Goal: Task Accomplishment & Management: Manage account settings

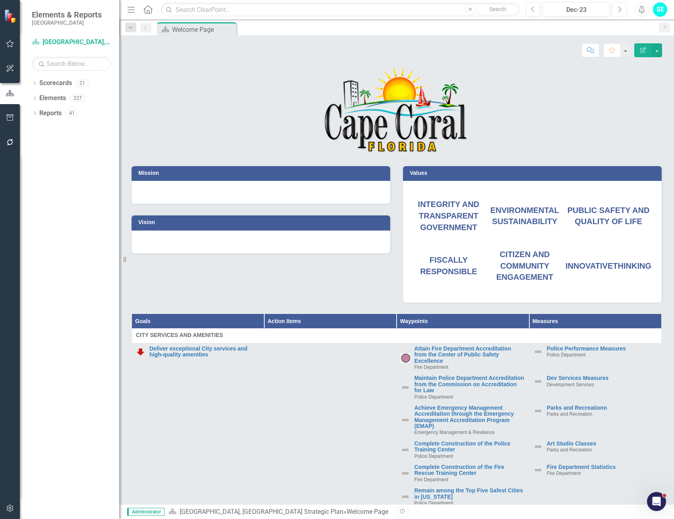
click at [619, 10] on icon "Next" at bounding box center [619, 9] width 4 height 7
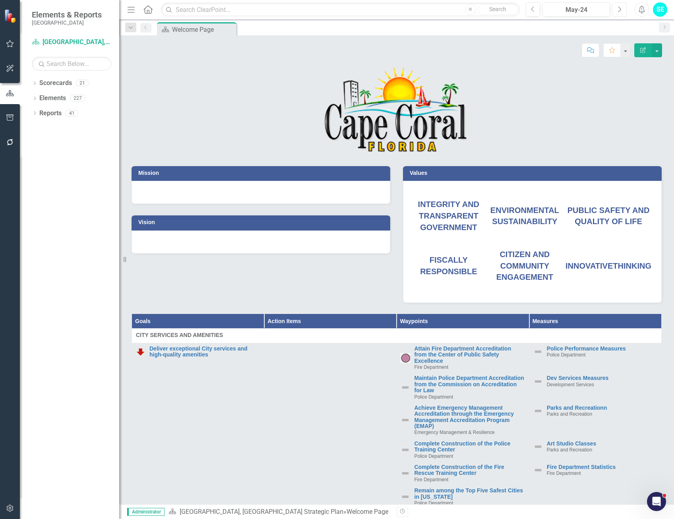
click at [619, 10] on icon "Next" at bounding box center [619, 9] width 4 height 7
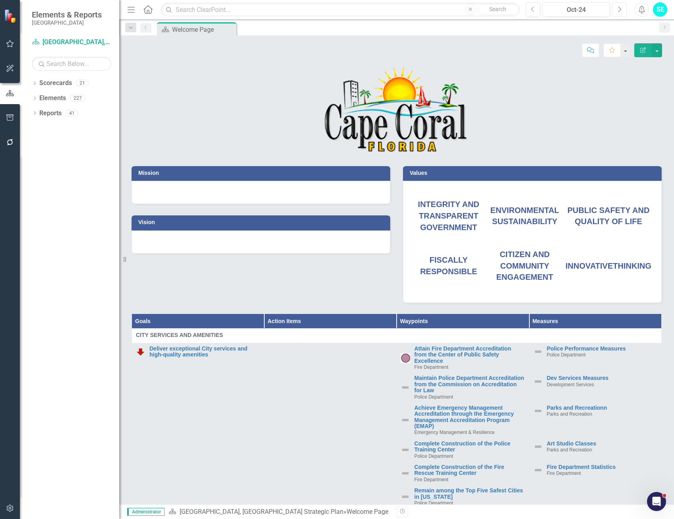
click at [619, 10] on icon "Next" at bounding box center [619, 9] width 4 height 7
click at [620, 10] on icon "Next" at bounding box center [619, 9] width 4 height 7
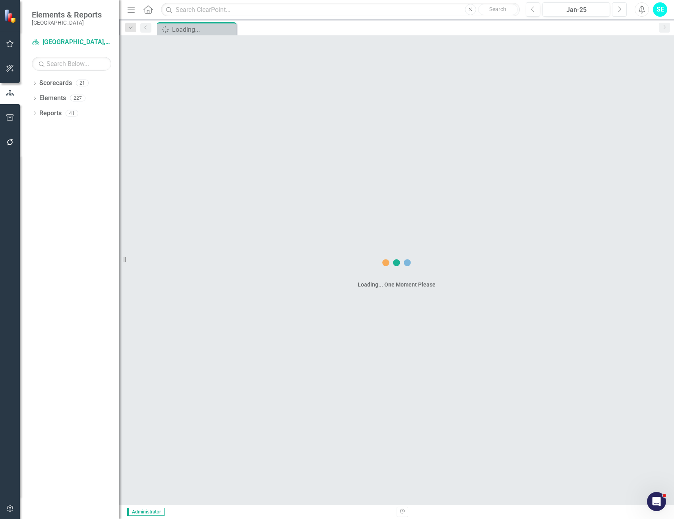
click at [620, 10] on icon "Next" at bounding box center [619, 9] width 4 height 7
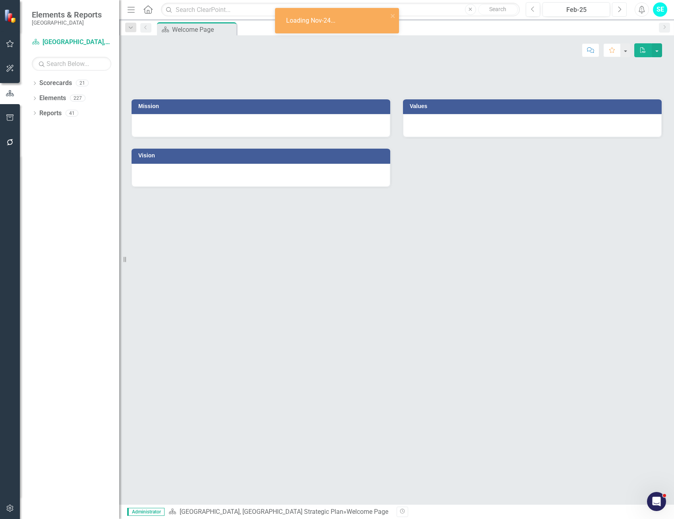
click at [620, 10] on icon "Next" at bounding box center [619, 9] width 4 height 7
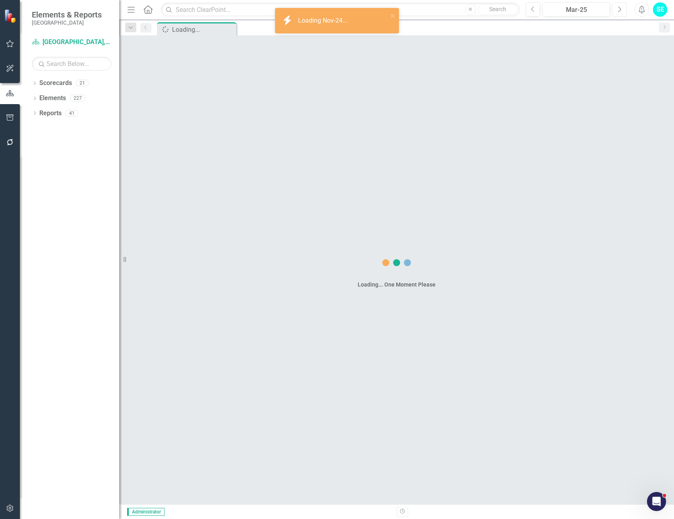
click at [620, 10] on icon "Next" at bounding box center [619, 9] width 4 height 7
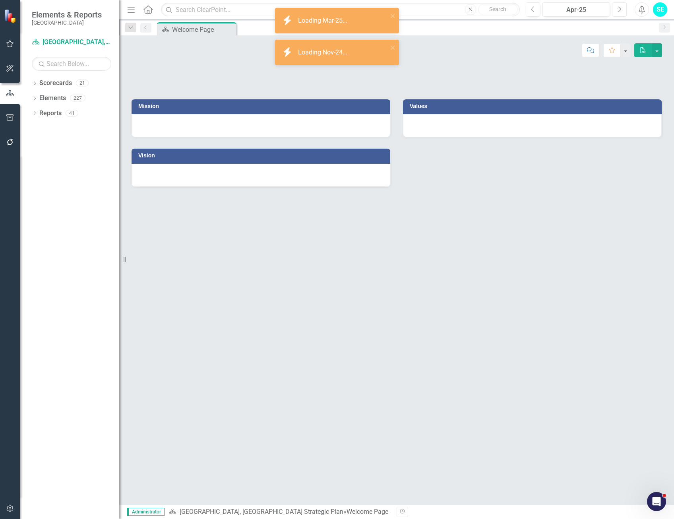
click at [620, 10] on icon "Next" at bounding box center [619, 9] width 4 height 7
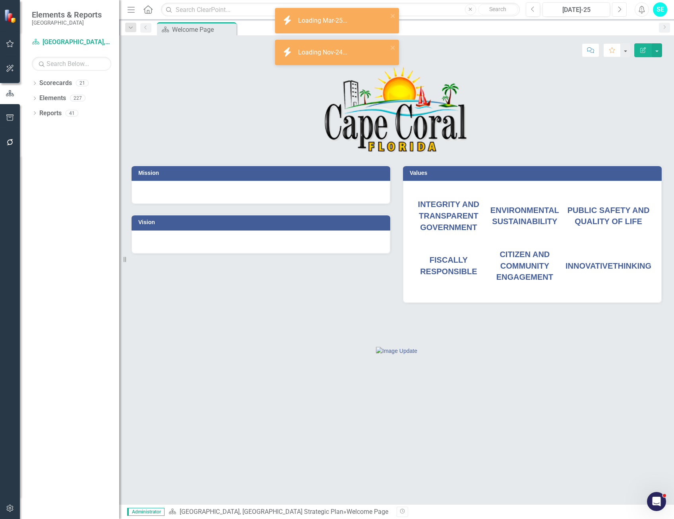
click at [620, 10] on icon "Next" at bounding box center [619, 9] width 4 height 7
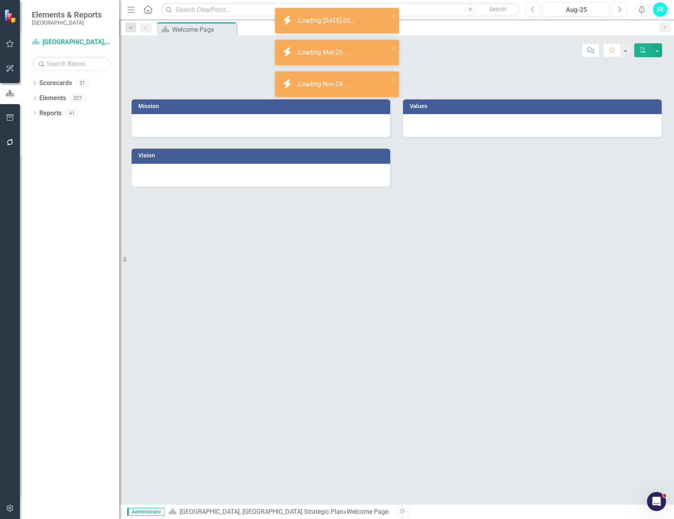
click at [620, 10] on icon "Next" at bounding box center [619, 9] width 4 height 7
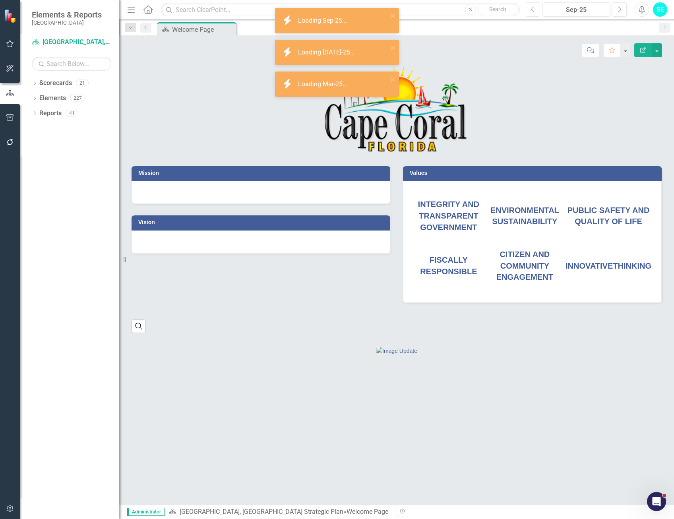
click at [534, 10] on icon "Previous" at bounding box center [533, 9] width 4 height 7
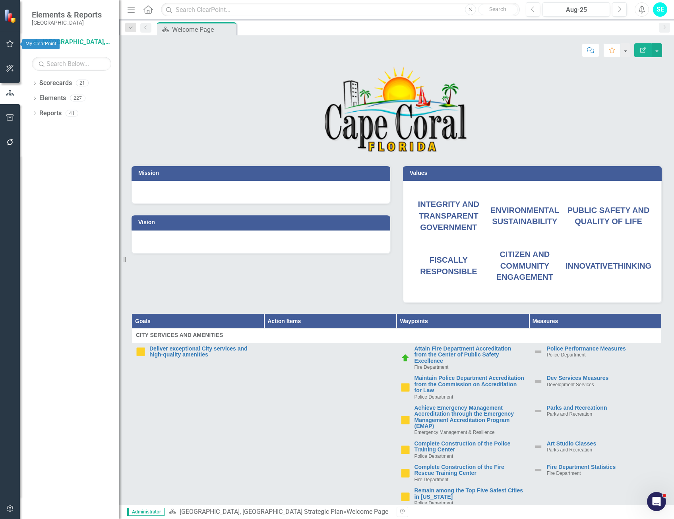
click at [10, 41] on icon "button" at bounding box center [10, 44] width 8 height 6
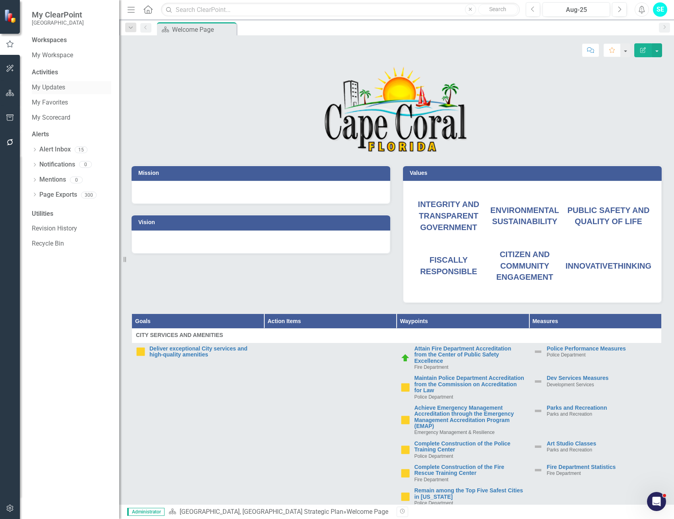
click at [58, 90] on link "My Updates" at bounding box center [72, 87] width 80 height 9
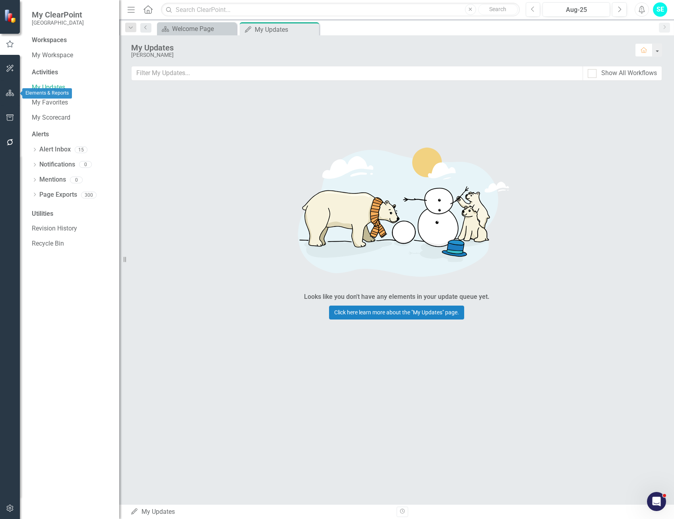
click at [10, 90] on icon "button" at bounding box center [10, 93] width 8 height 6
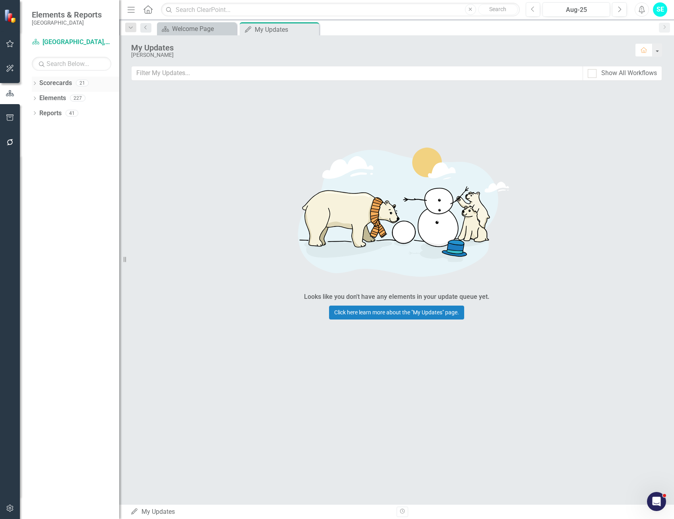
click at [52, 82] on link "Scorecards" at bounding box center [55, 83] width 33 height 9
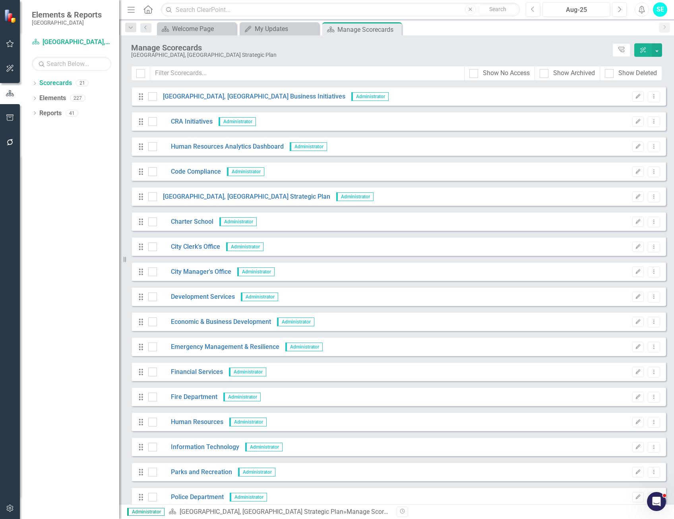
click at [9, 508] on icon "button" at bounding box center [10, 508] width 8 height 6
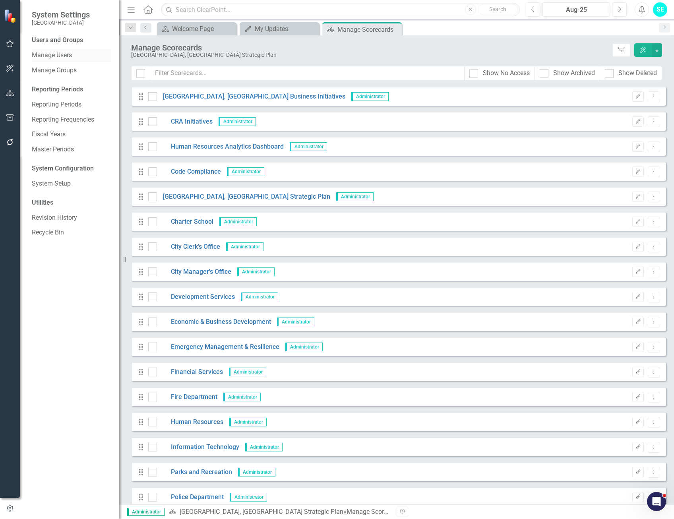
click at [62, 56] on link "Manage Users" at bounding box center [72, 55] width 80 height 9
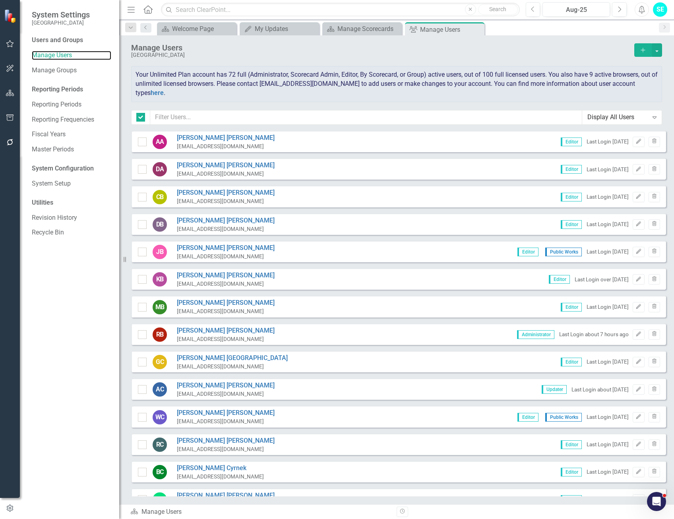
checkbox input "false"
click at [198, 117] on input "text" at bounding box center [366, 117] width 432 height 15
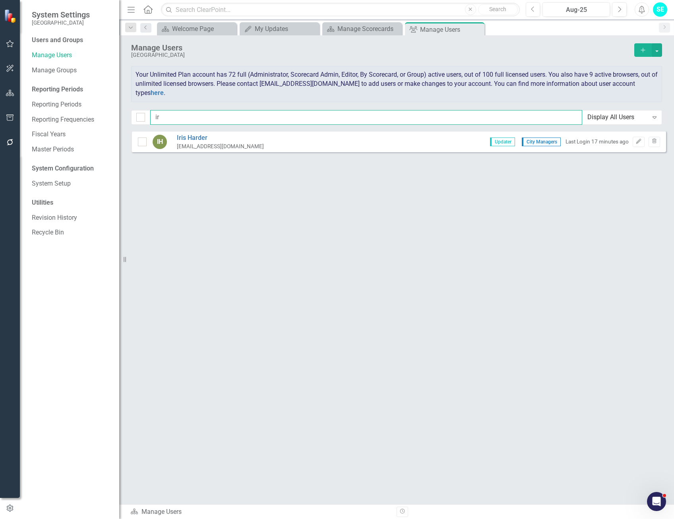
type input "ir"
click at [203, 133] on div "IH [PERSON_NAME] [EMAIL_ADDRESS][DOMAIN_NAME] Updater City Managers Last Login …" at bounding box center [398, 141] width 535 height 21
click at [200, 137] on link "[PERSON_NAME]" at bounding box center [220, 138] width 87 height 9
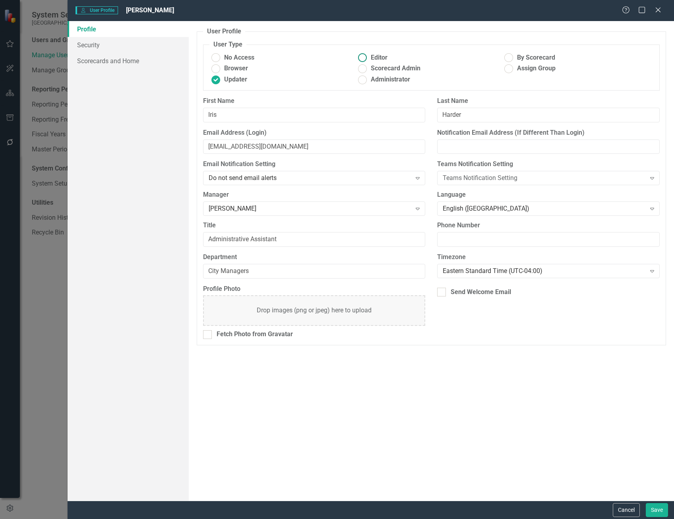
click at [365, 60] on ins at bounding box center [362, 58] width 12 height 12
click at [365, 60] on input "Editor" at bounding box center [362, 58] width 12 height 12
radio input "true"
click at [659, 511] on button "Save" at bounding box center [657, 510] width 22 height 14
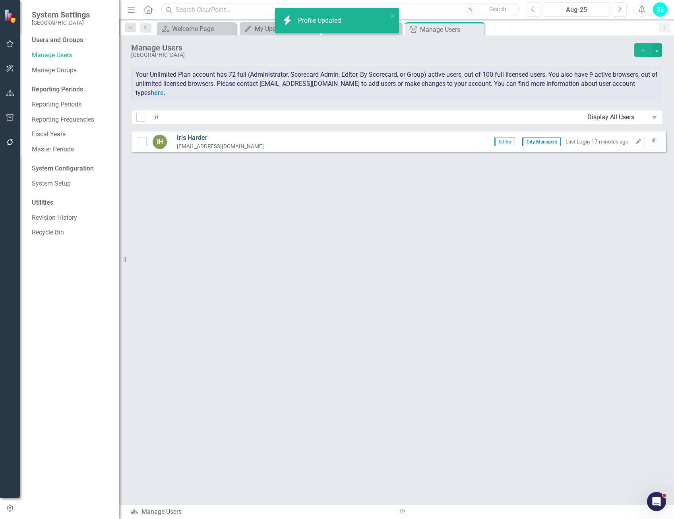
click at [198, 136] on link "[PERSON_NAME]" at bounding box center [220, 138] width 87 height 9
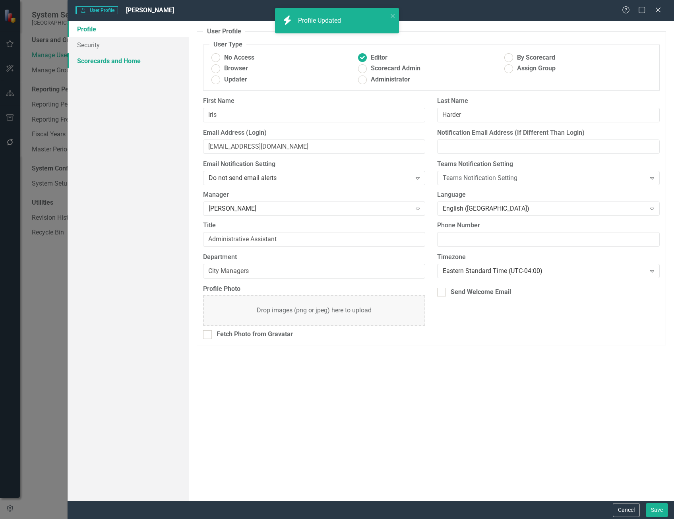
click at [105, 61] on link "Scorecards and Home" at bounding box center [128, 61] width 121 height 16
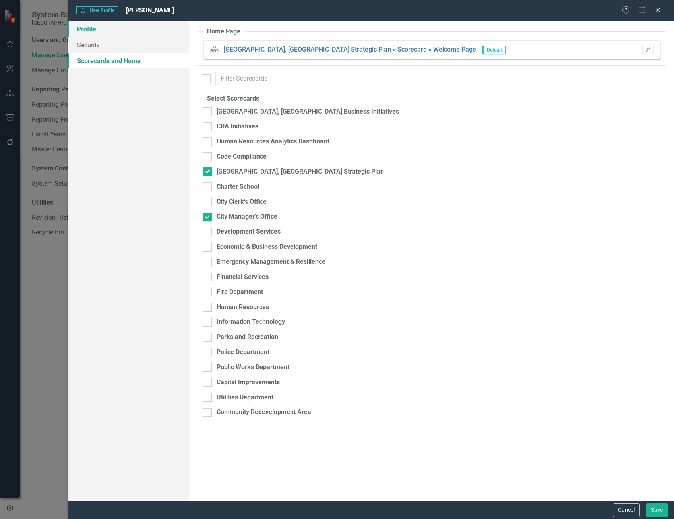
click at [102, 33] on link "Profile" at bounding box center [128, 29] width 121 height 16
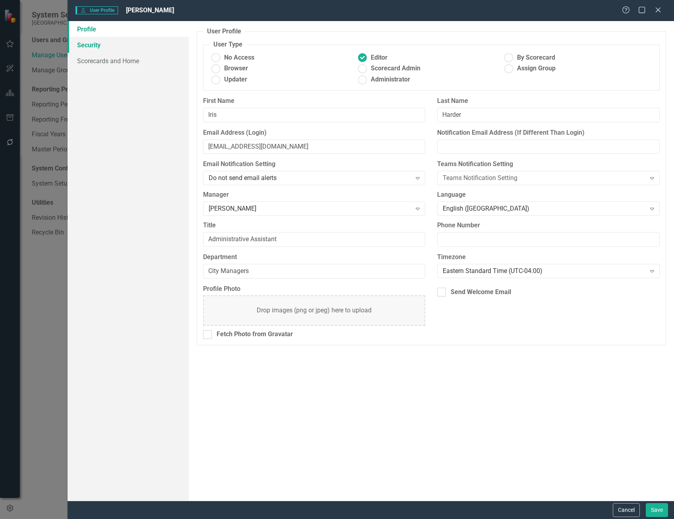
click at [101, 45] on link "Security" at bounding box center [128, 45] width 121 height 16
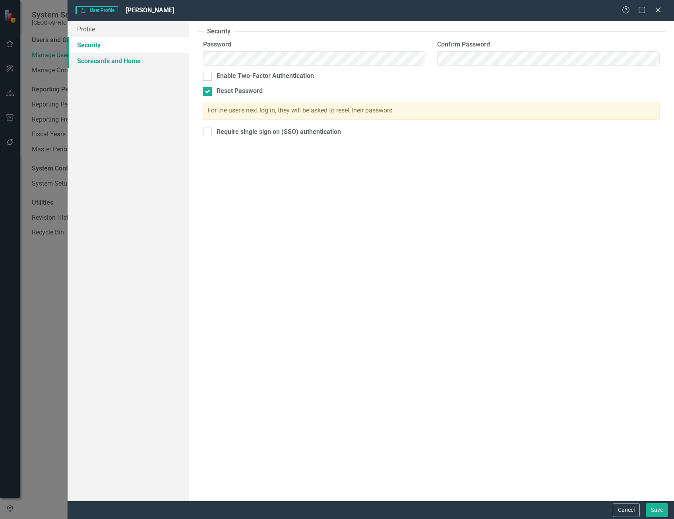
click at [95, 62] on link "Scorecards and Home" at bounding box center [128, 61] width 121 height 16
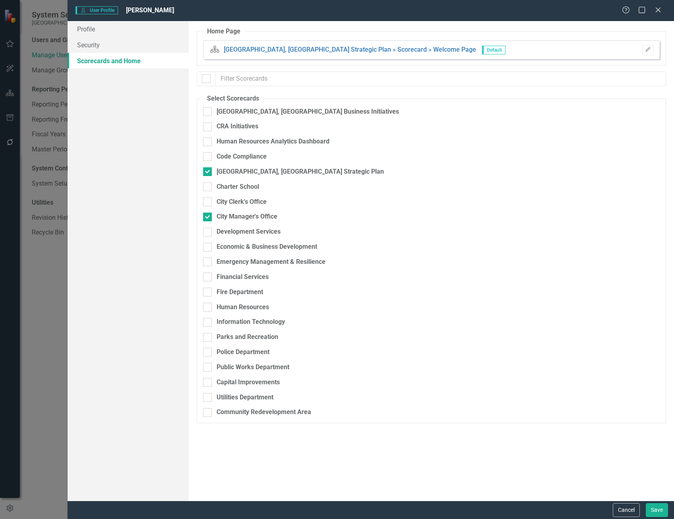
click at [43, 290] on div "User User Profile [PERSON_NAME] Help Maximize Close Profile Security Scorecards…" at bounding box center [337, 259] width 674 height 519
click at [37, 278] on div "User User Profile [PERSON_NAME] Help Maximize Close Profile Security Scorecards…" at bounding box center [337, 259] width 674 height 519
click at [629, 507] on button "Cancel" at bounding box center [626, 510] width 27 height 14
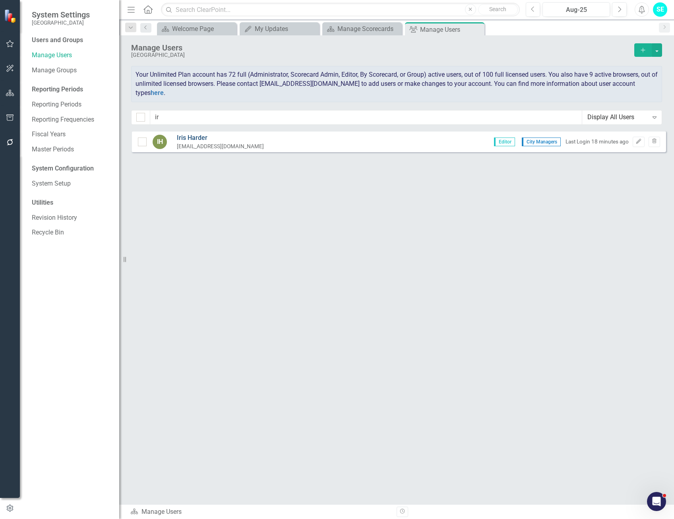
click at [201, 139] on link "[PERSON_NAME]" at bounding box center [220, 138] width 87 height 9
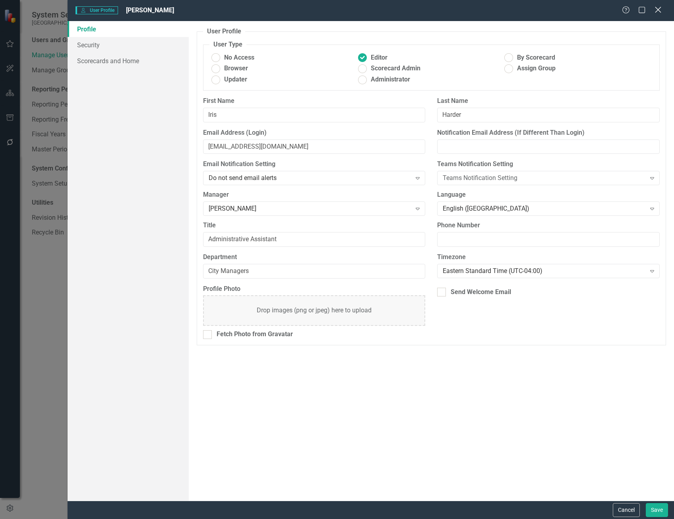
click at [661, 8] on icon "Close" at bounding box center [658, 10] width 10 height 8
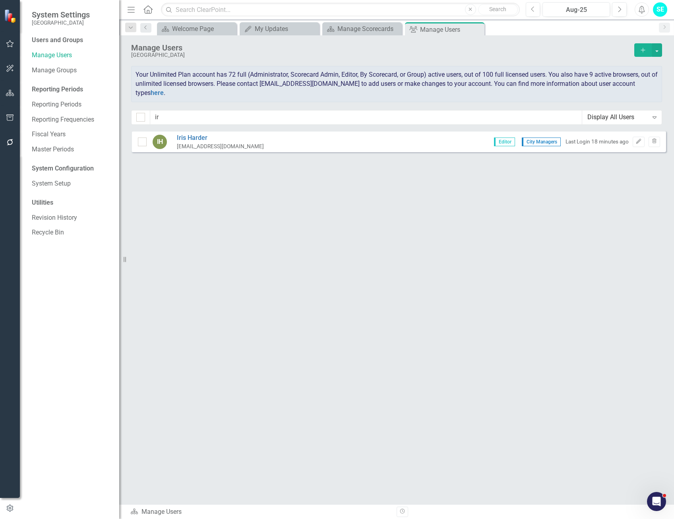
click at [195, 146] on div "[EMAIL_ADDRESS][DOMAIN_NAME]" at bounding box center [220, 147] width 87 height 8
click at [200, 136] on link "[PERSON_NAME]" at bounding box center [220, 138] width 87 height 9
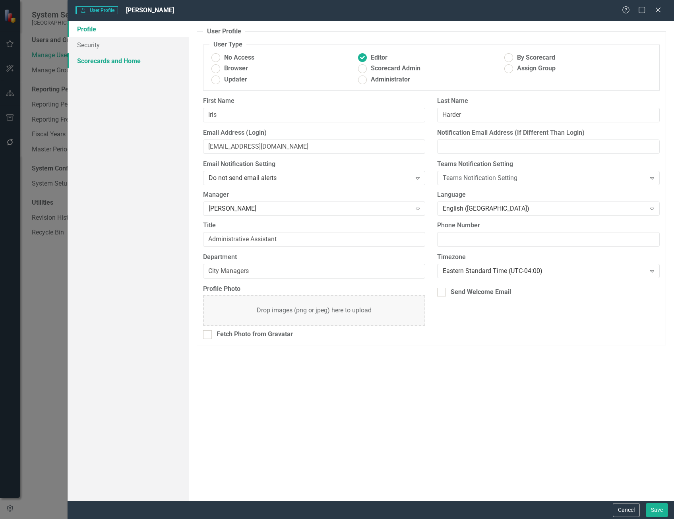
click at [95, 60] on link "Scorecards and Home" at bounding box center [128, 61] width 121 height 16
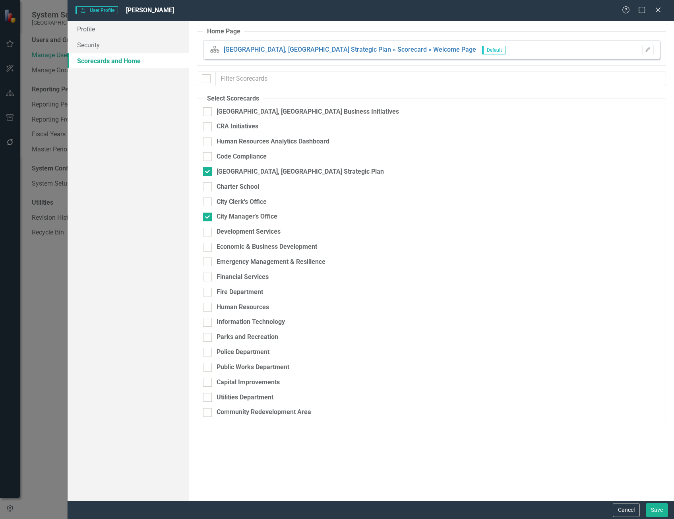
checkbox input "false"
click at [658, 12] on icon "Close" at bounding box center [658, 10] width 10 height 8
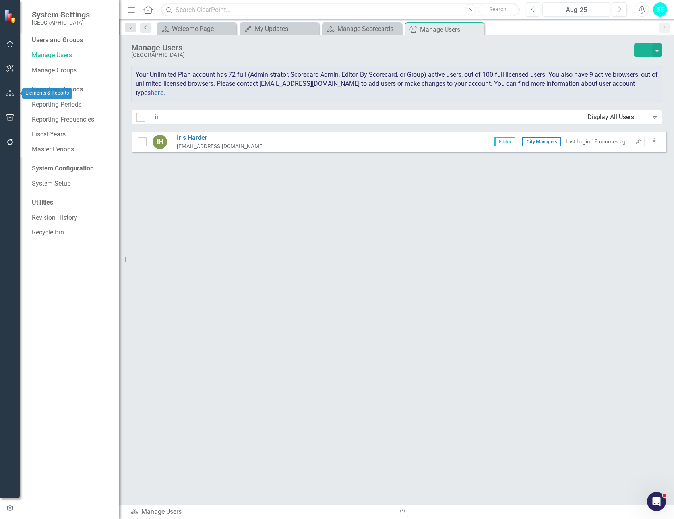
click at [8, 91] on icon "button" at bounding box center [10, 93] width 8 height 6
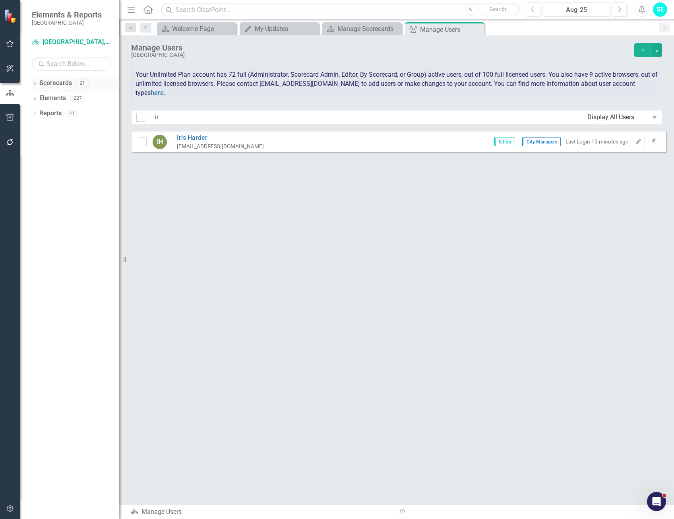
click at [34, 83] on icon "Dropdown" at bounding box center [35, 84] width 6 height 4
click at [41, 112] on icon "Dropdown" at bounding box center [39, 113] width 6 height 5
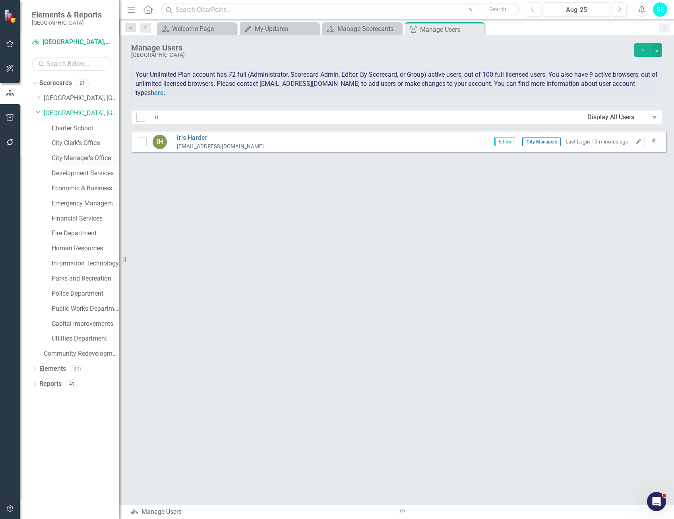
click at [79, 160] on link "City Manager's Office" at bounding box center [86, 158] width 68 height 9
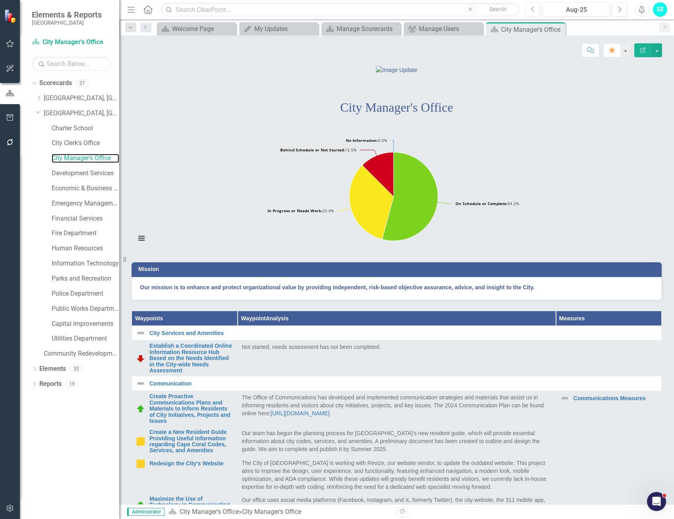
scroll to position [159, 0]
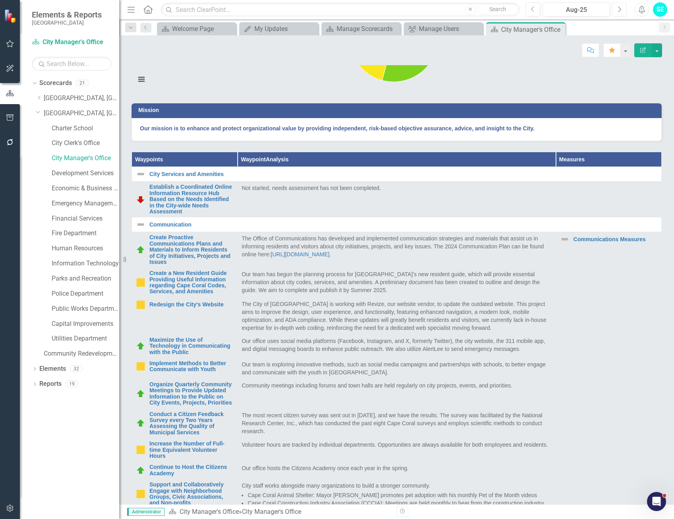
click at [620, 12] on icon "Next" at bounding box center [619, 9] width 4 height 7
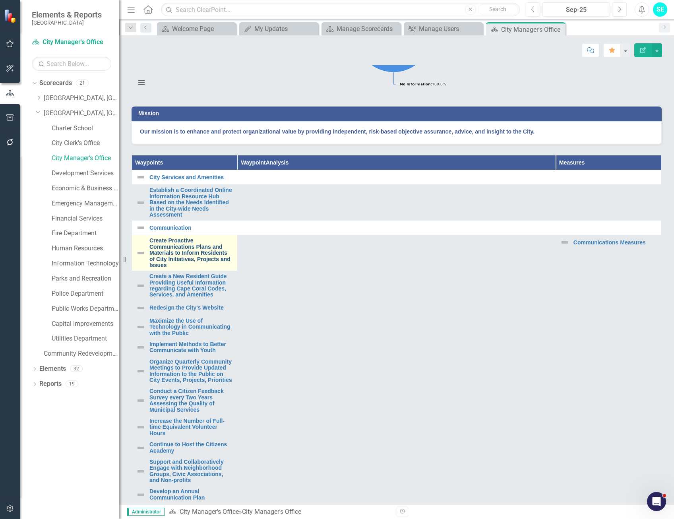
scroll to position [159, 0]
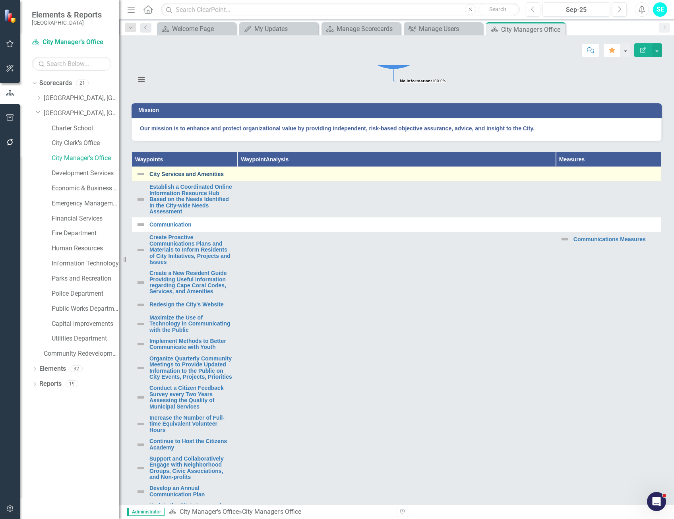
click at [190, 177] on link "City Services and Amenities" at bounding box center [403, 174] width 508 height 6
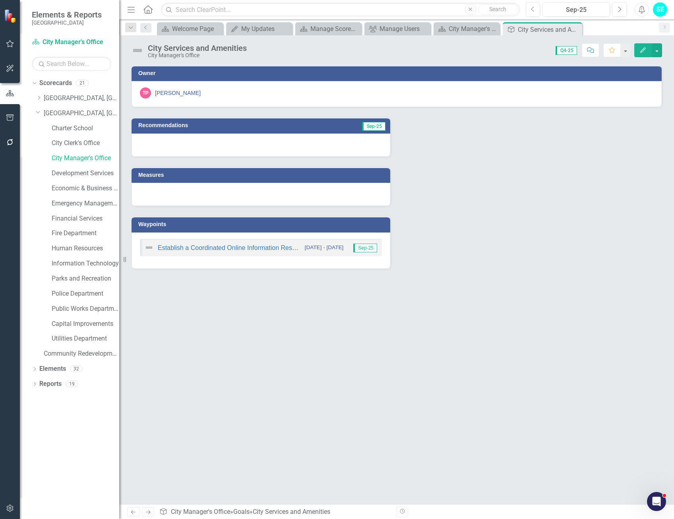
click at [646, 49] on icon "Edit" at bounding box center [643, 50] width 7 height 6
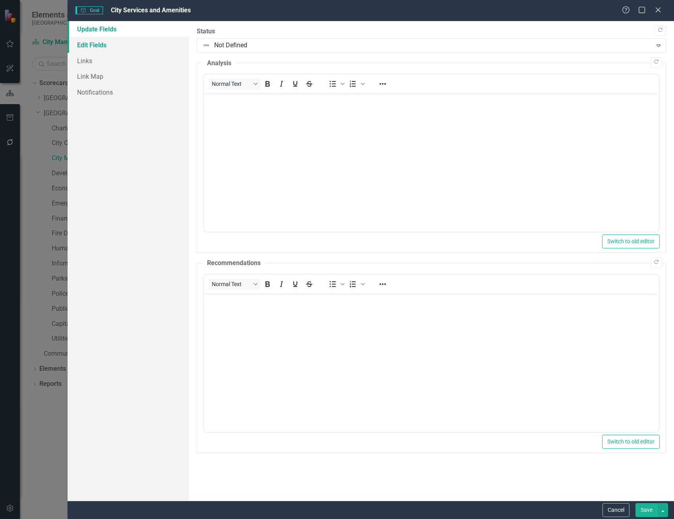
click at [102, 45] on link "Edit Fields" at bounding box center [128, 45] width 121 height 16
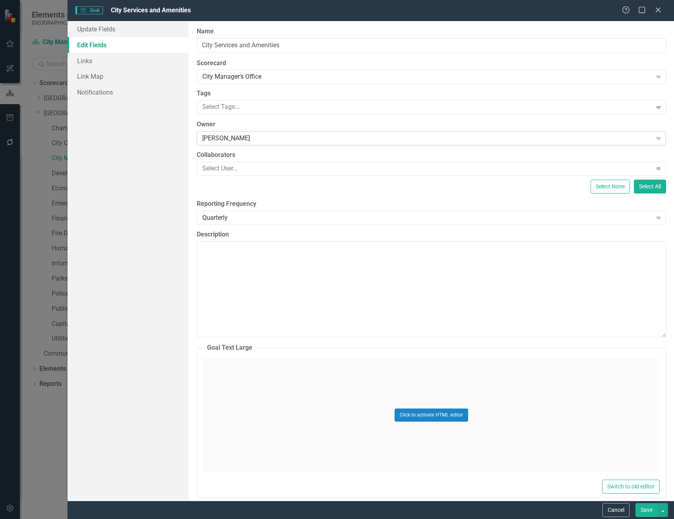
click at [234, 139] on div "[PERSON_NAME]" at bounding box center [427, 138] width 450 height 9
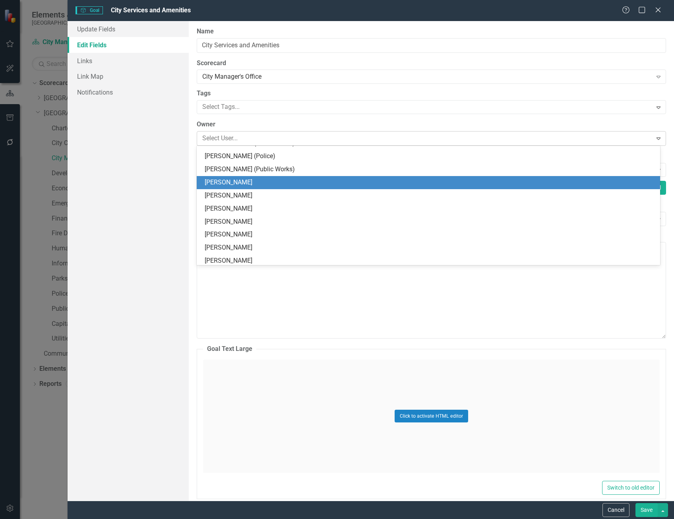
scroll to position [744, 0]
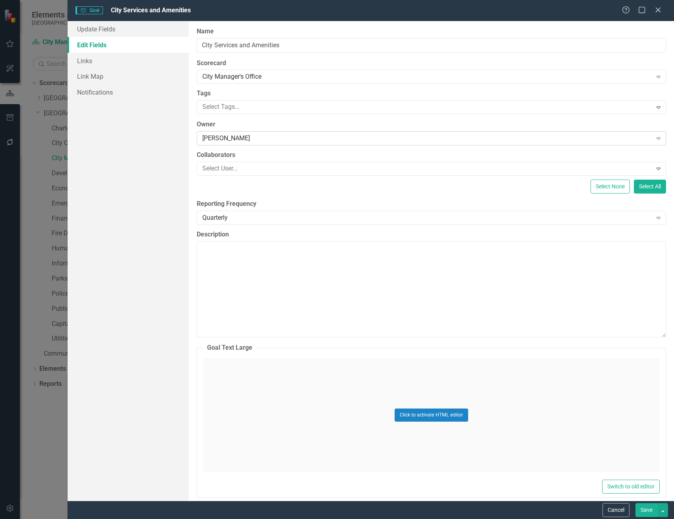
click at [246, 136] on div "[PERSON_NAME]" at bounding box center [427, 138] width 450 height 9
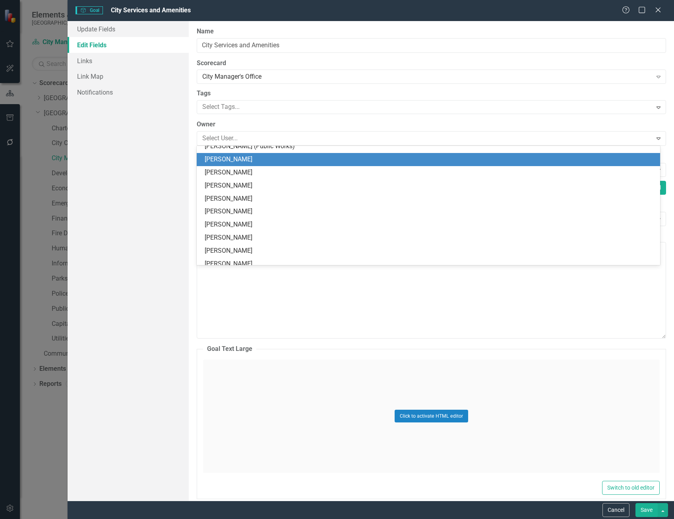
scroll to position [0, 0]
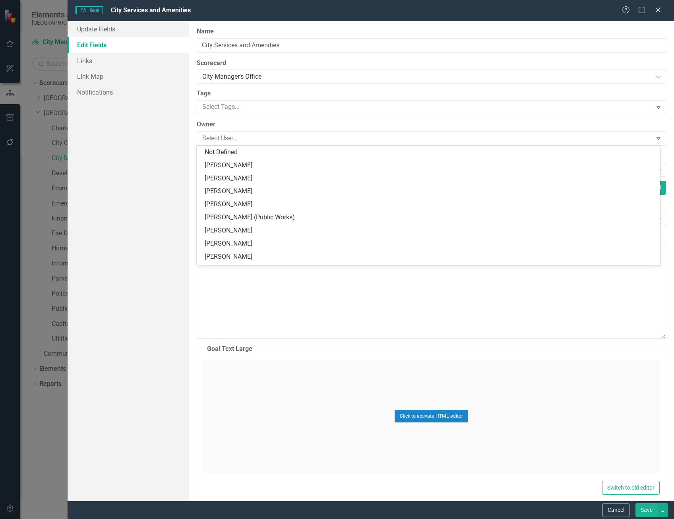
click at [168, 136] on div "Update Fields Edit Fields Links Link Map Notifications" at bounding box center [128, 261] width 121 height 480
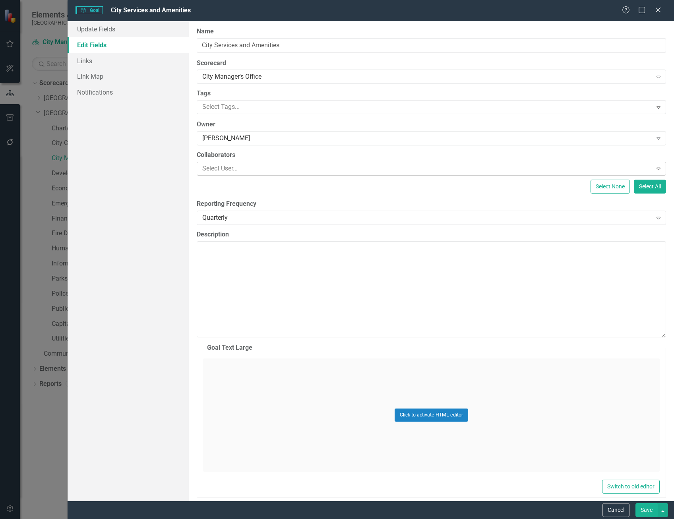
click at [222, 170] on div at bounding box center [425, 168] width 453 height 11
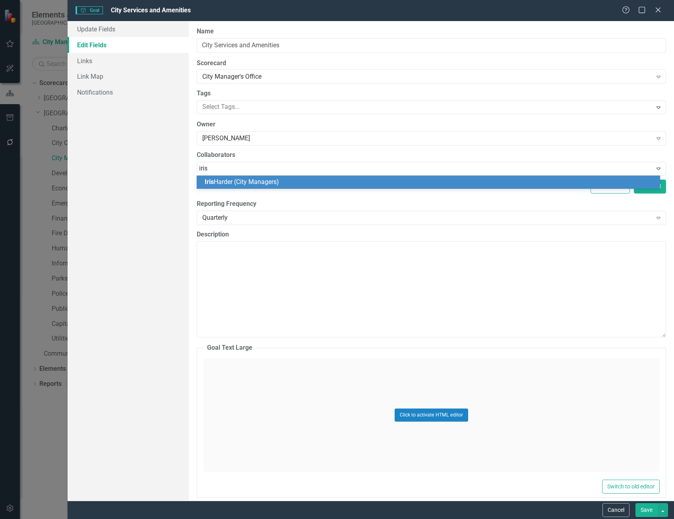
type input "iris"
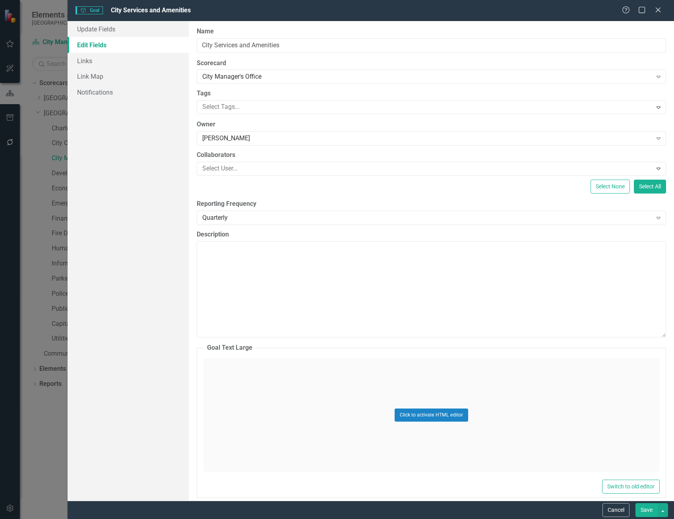
click at [155, 199] on div "Update Fields Edit Fields Links Link Map Notifications" at bounding box center [128, 261] width 121 height 480
click at [657, 11] on icon at bounding box center [658, 10] width 6 height 6
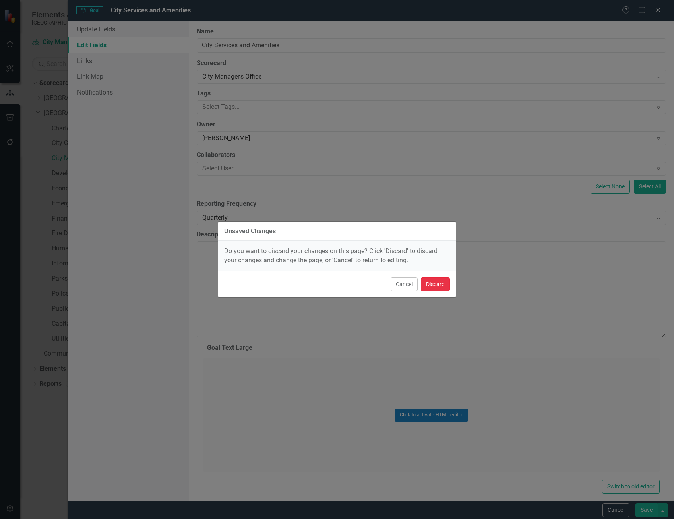
click at [430, 287] on button "Discard" at bounding box center [435, 285] width 29 height 14
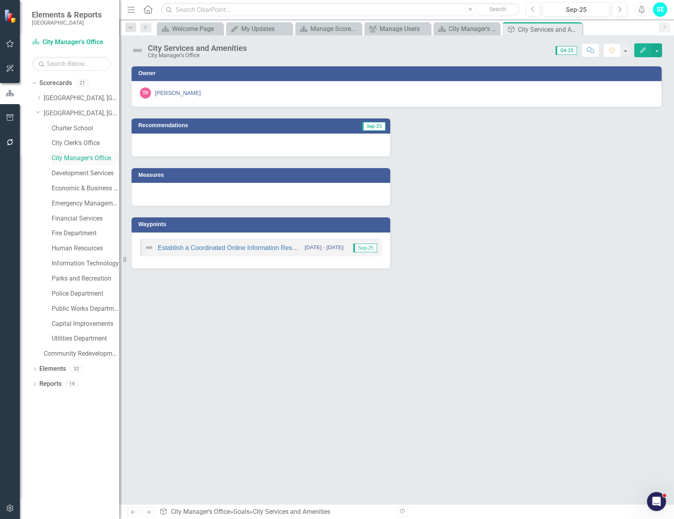
click at [87, 157] on link "City Manager's Office" at bounding box center [86, 158] width 68 height 9
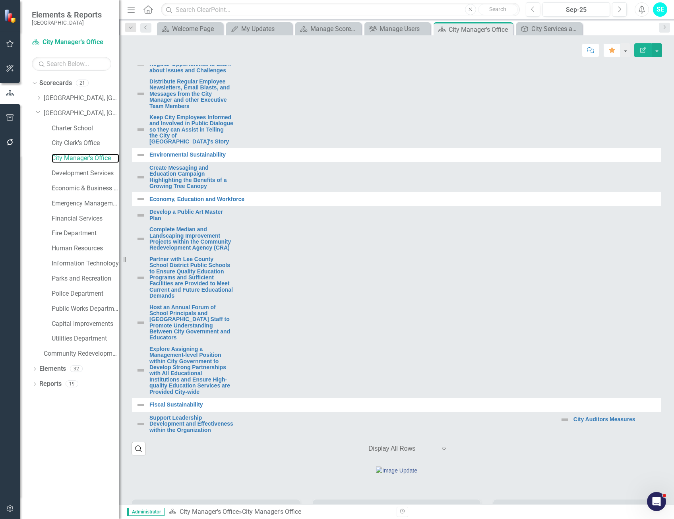
scroll to position [278, 0]
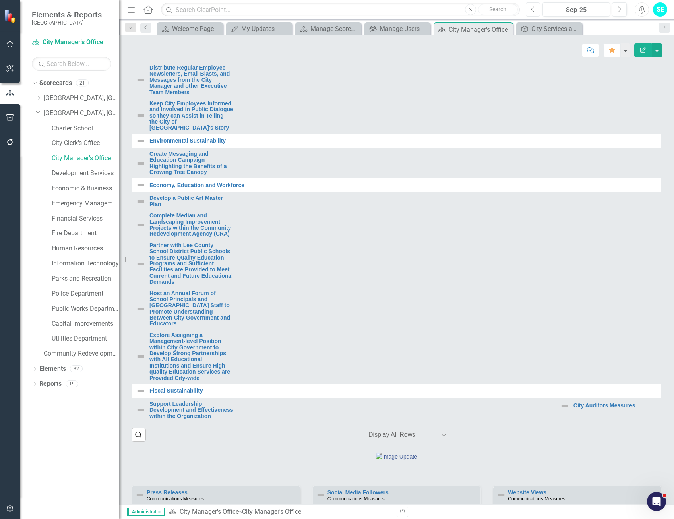
click at [532, 6] on icon "Previous" at bounding box center [533, 9] width 4 height 7
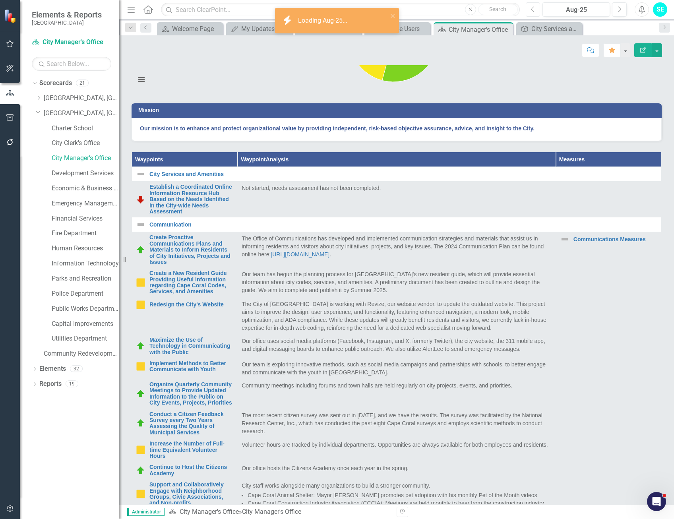
scroll to position [239, 0]
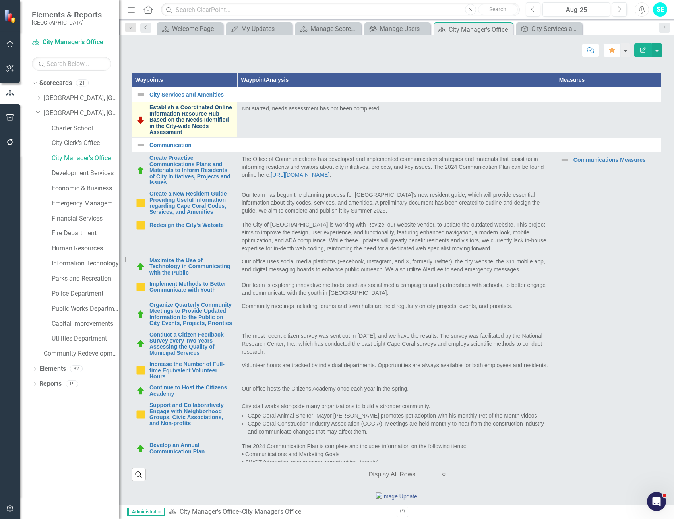
click at [200, 135] on link "Establish a Coordinated Online Information Resource Hub Based on the Needs Iden…" at bounding box center [191, 120] width 84 height 31
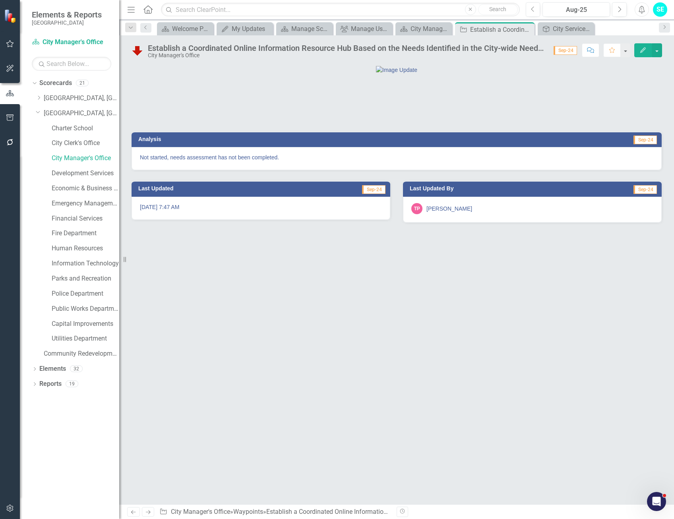
click at [643, 51] on icon "button" at bounding box center [644, 50] width 6 height 6
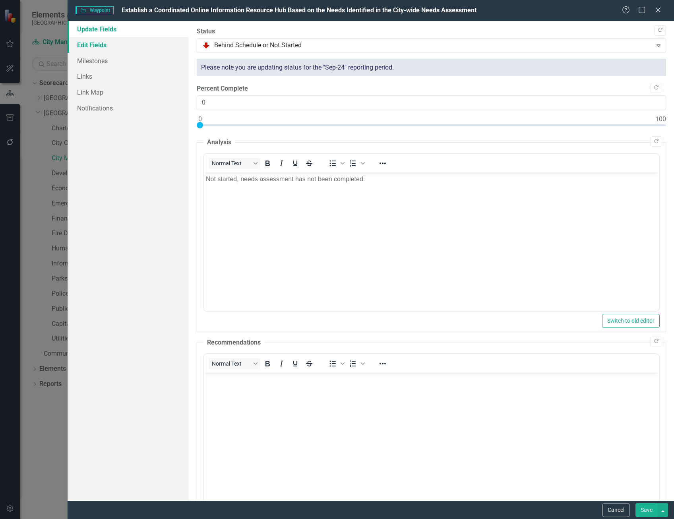
click at [105, 47] on link "Edit Fields" at bounding box center [128, 45] width 121 height 16
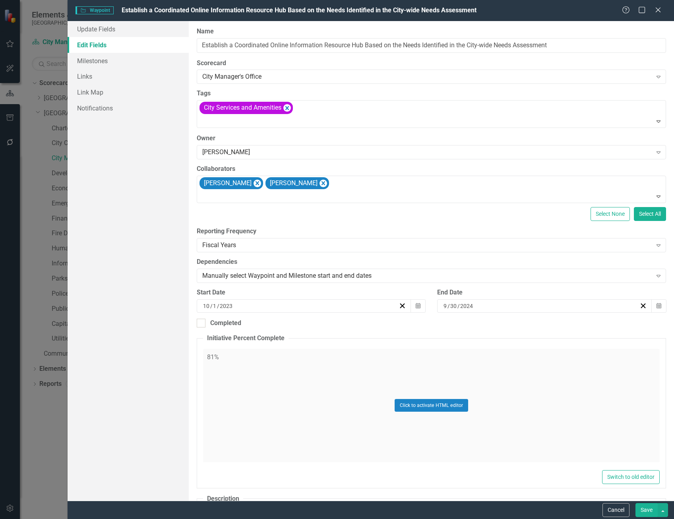
click at [658, 12] on icon "Close" at bounding box center [658, 10] width 8 height 6
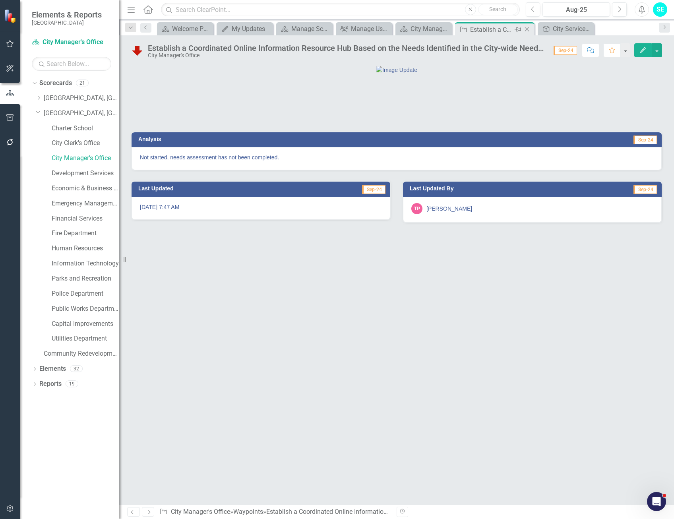
click at [528, 30] on icon at bounding box center [527, 29] width 4 height 4
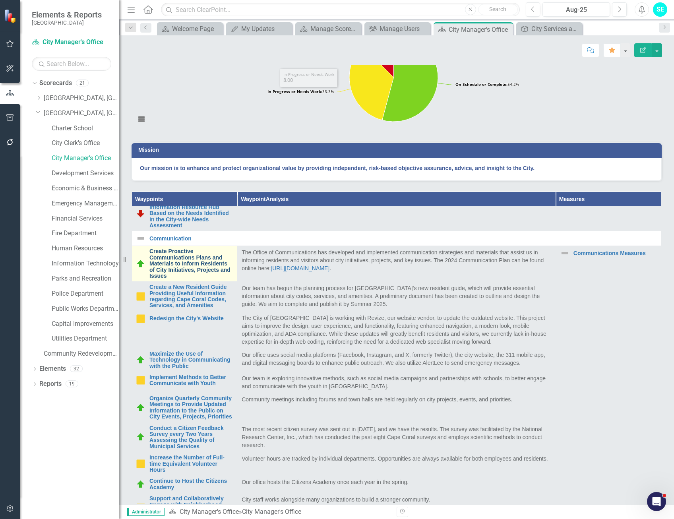
scroll to position [40, 0]
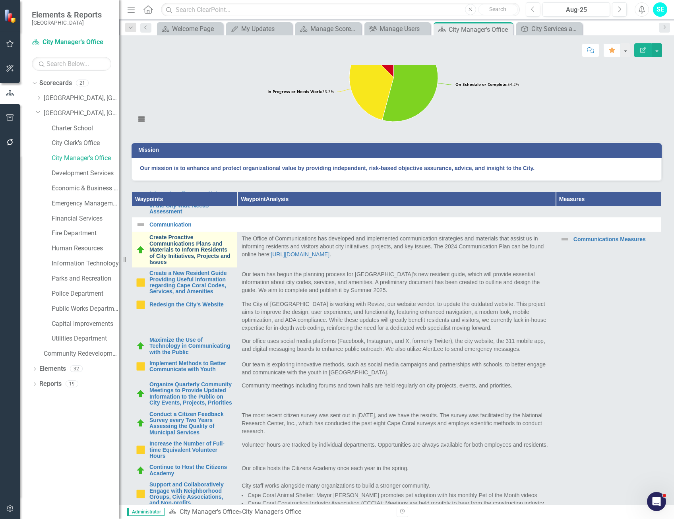
click at [181, 265] on link "Create Proactive Communications Plans and Materials to Inform Residents of City…" at bounding box center [191, 250] width 84 height 31
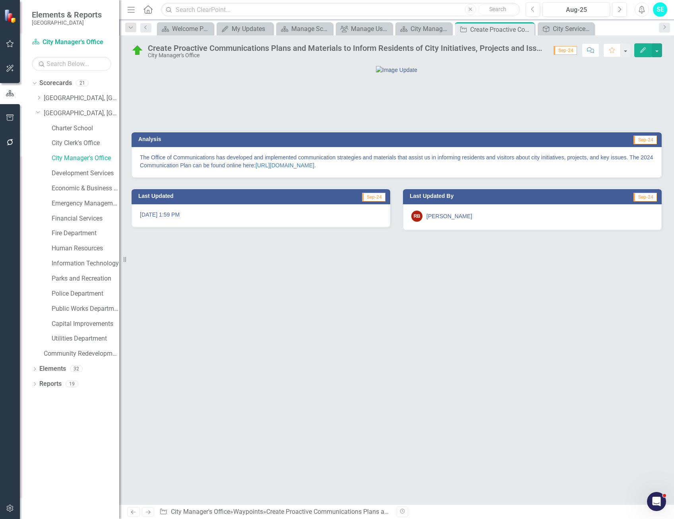
click at [644, 47] on icon "Edit" at bounding box center [643, 50] width 7 height 6
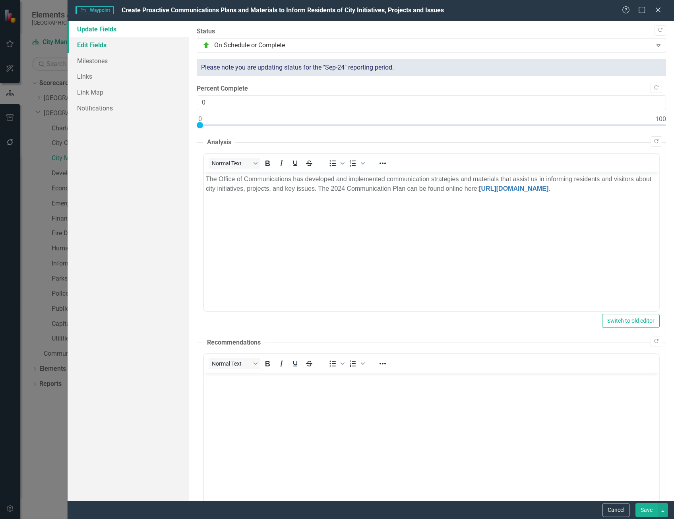
click at [103, 43] on link "Edit Fields" at bounding box center [128, 45] width 121 height 16
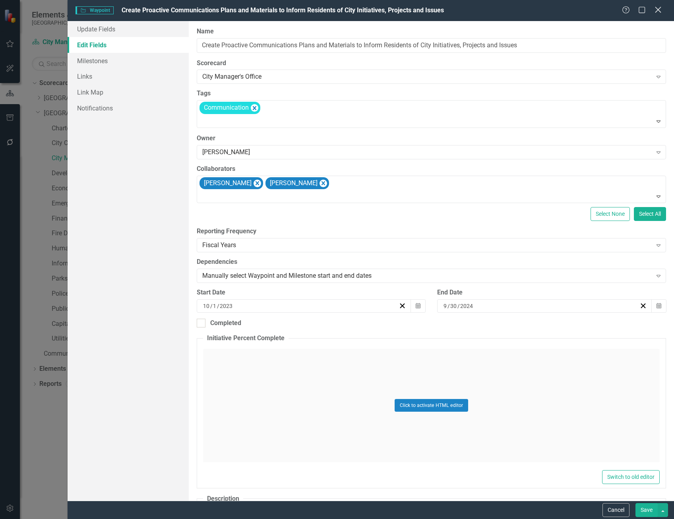
click at [662, 11] on icon "Close" at bounding box center [658, 10] width 10 height 8
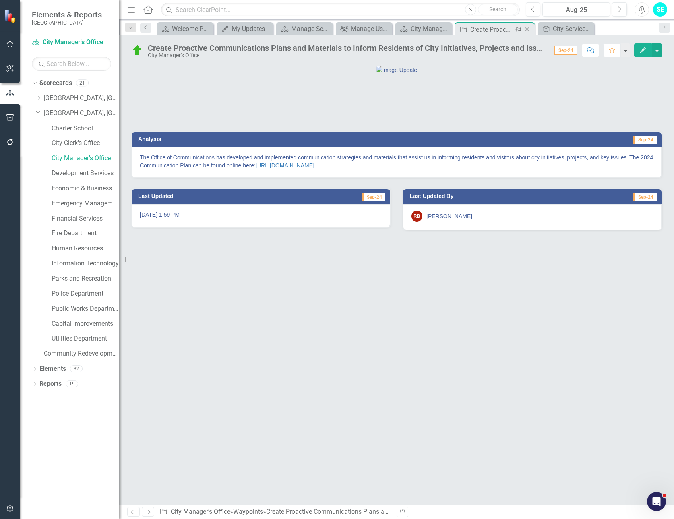
click at [527, 28] on icon "Close" at bounding box center [527, 29] width 8 height 6
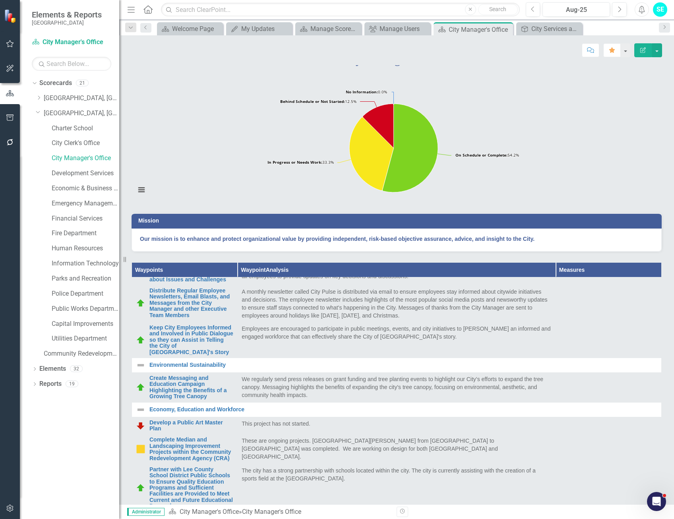
scroll to position [119, 0]
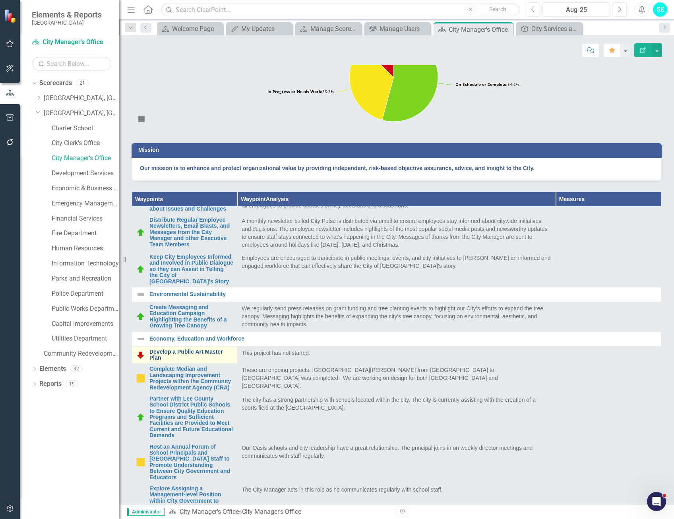
click at [202, 361] on link "Develop a Public Art Master Plan" at bounding box center [191, 355] width 84 height 12
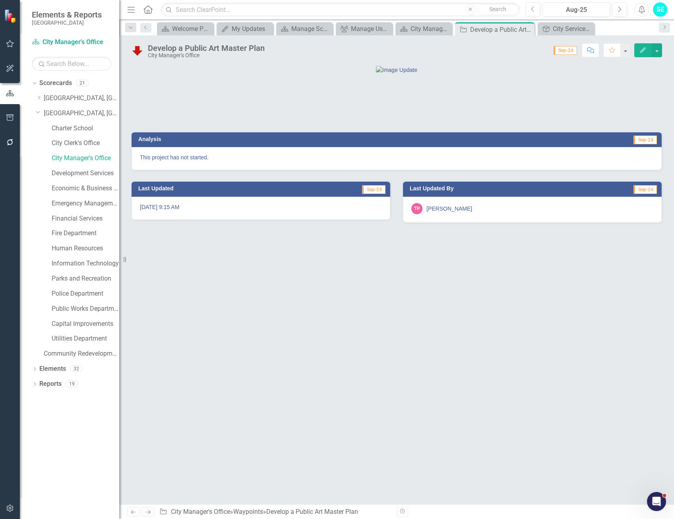
click at [646, 50] on icon "Edit" at bounding box center [643, 50] width 7 height 6
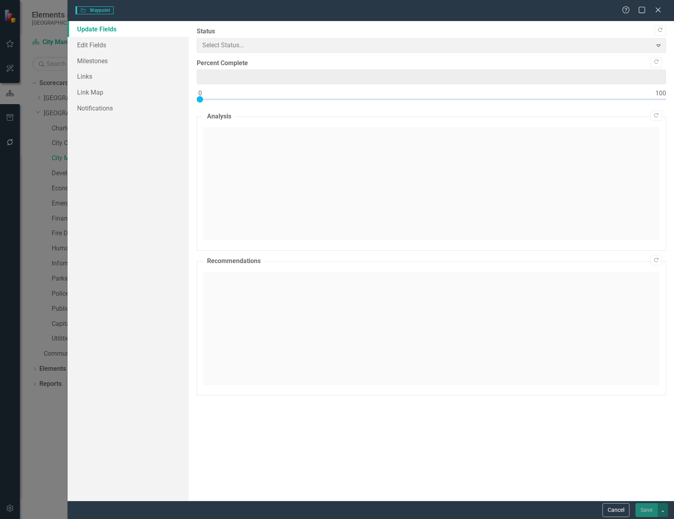
type input "0"
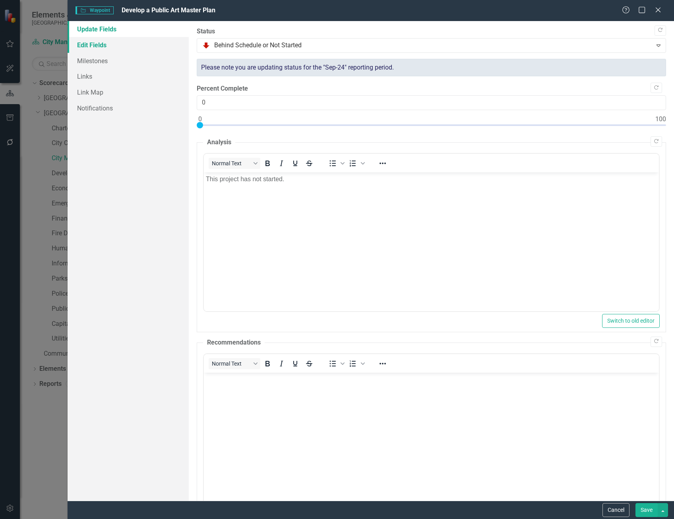
click at [90, 46] on link "Edit Fields" at bounding box center [128, 45] width 121 height 16
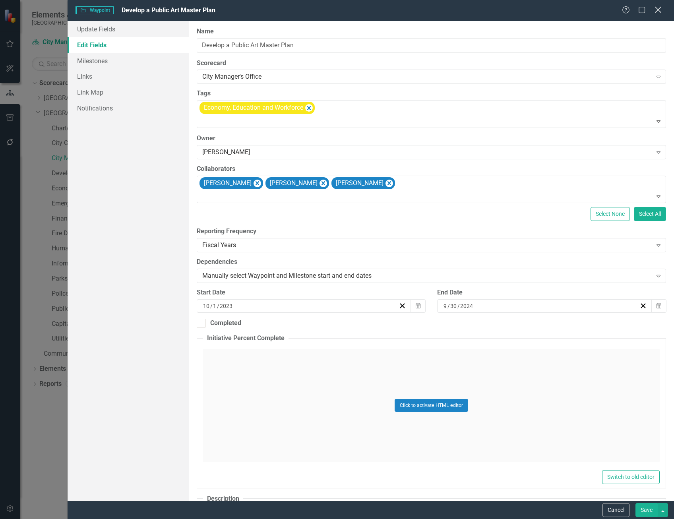
click at [658, 12] on icon "Close" at bounding box center [658, 10] width 10 height 8
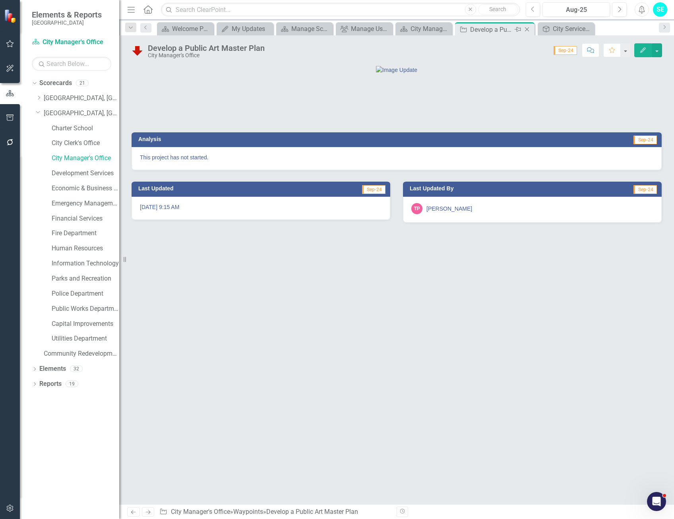
drag, startPoint x: 527, startPoint y: 30, endPoint x: 425, endPoint y: 29, distance: 101.4
click at [0, 0] on icon "Close" at bounding box center [0, 0] width 0 height 0
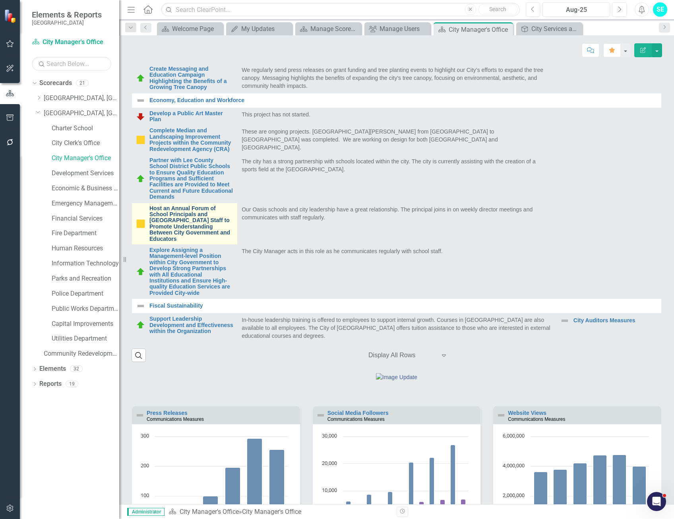
scroll to position [434, 0]
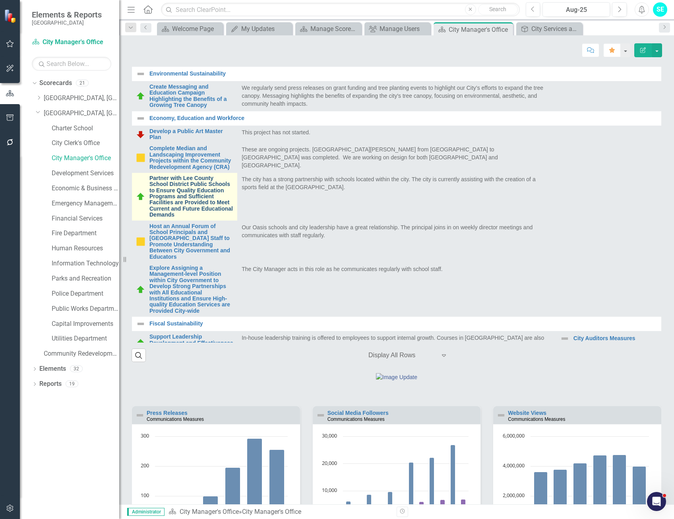
click at [194, 218] on link "Partner with Lee County School District Public Schools to Ensure Quality Educat…" at bounding box center [191, 196] width 84 height 43
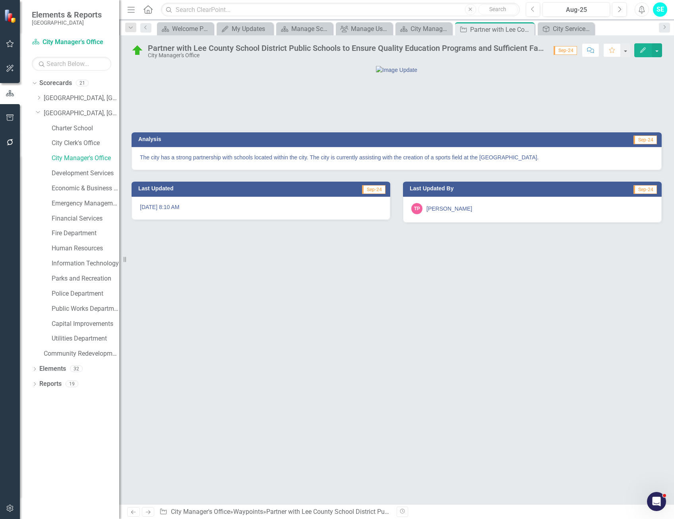
click at [642, 49] on icon "Edit" at bounding box center [643, 50] width 7 height 6
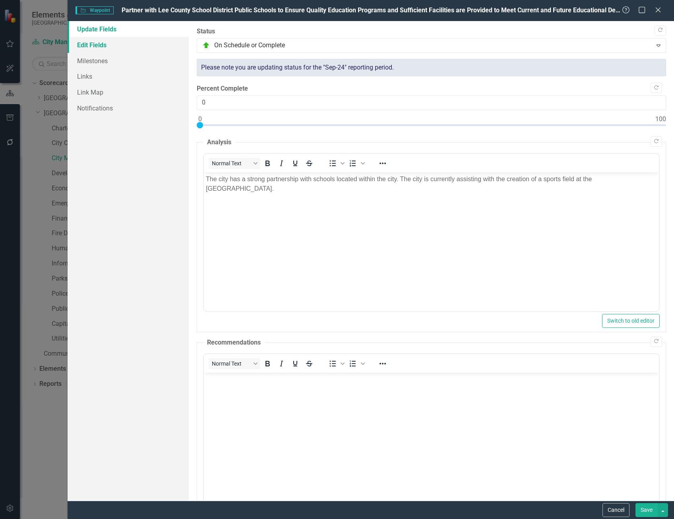
click at [124, 45] on link "Edit Fields" at bounding box center [128, 45] width 121 height 16
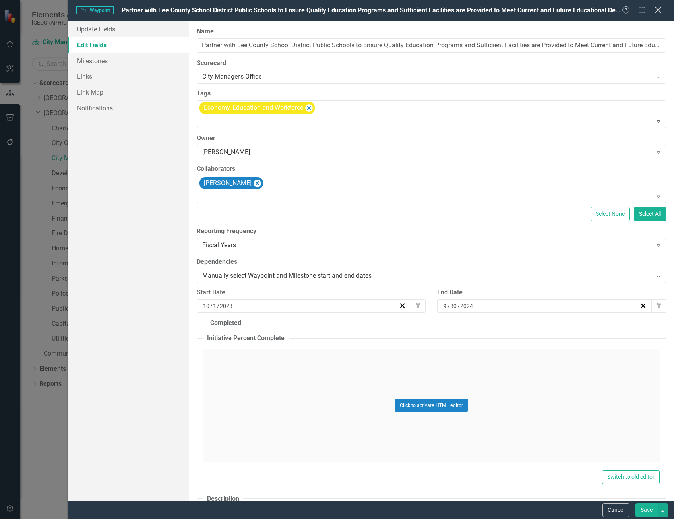
click at [657, 10] on icon "Close" at bounding box center [658, 10] width 10 height 8
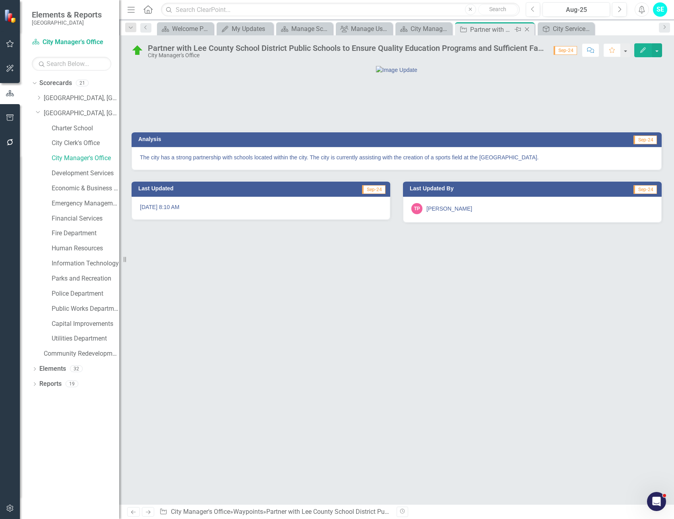
click at [527, 29] on icon "Close" at bounding box center [527, 29] width 8 height 6
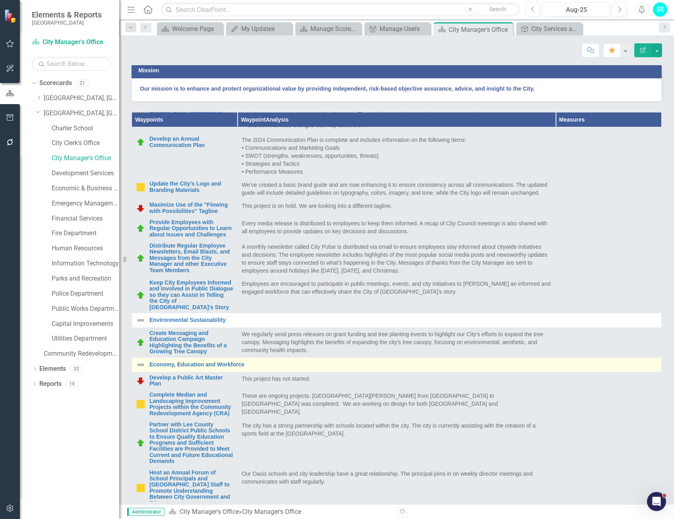
scroll to position [474, 0]
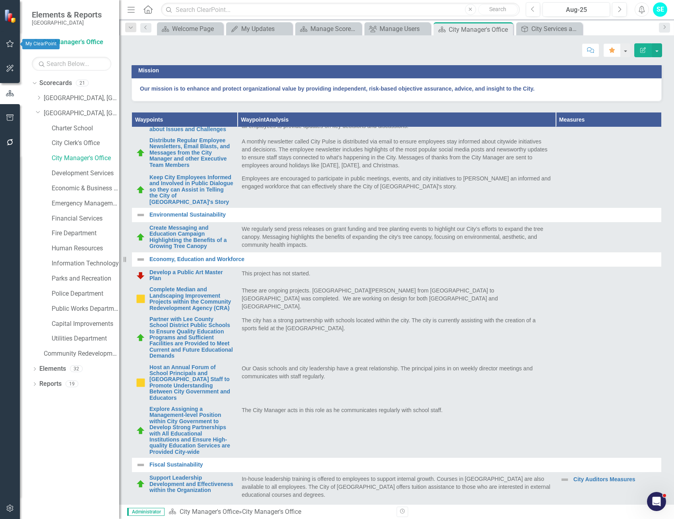
click at [10, 43] on icon "button" at bounding box center [10, 44] width 8 height 6
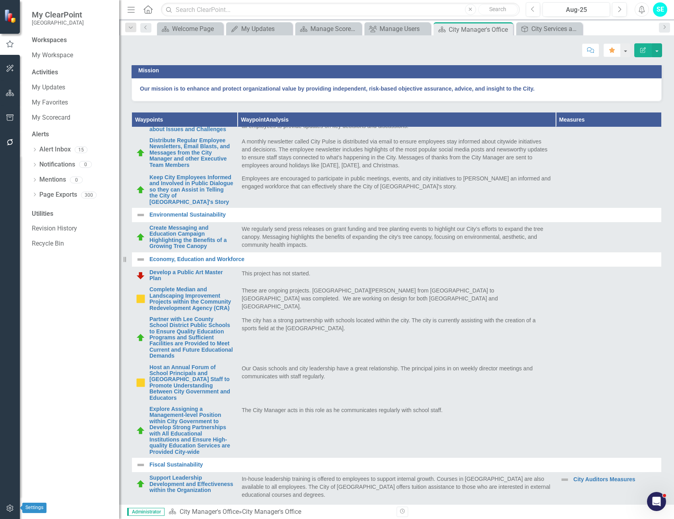
click at [9, 507] on icon "button" at bounding box center [10, 508] width 8 height 6
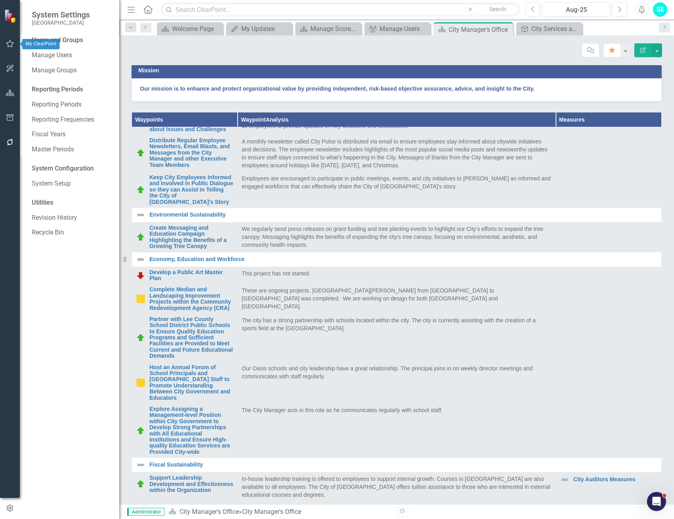
click at [11, 45] on icon "button" at bounding box center [10, 44] width 8 height 6
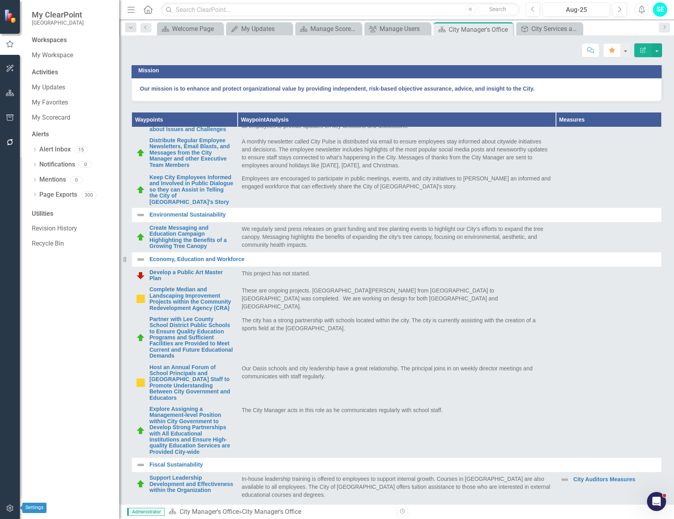
click at [11, 510] on icon "button" at bounding box center [10, 508] width 8 height 6
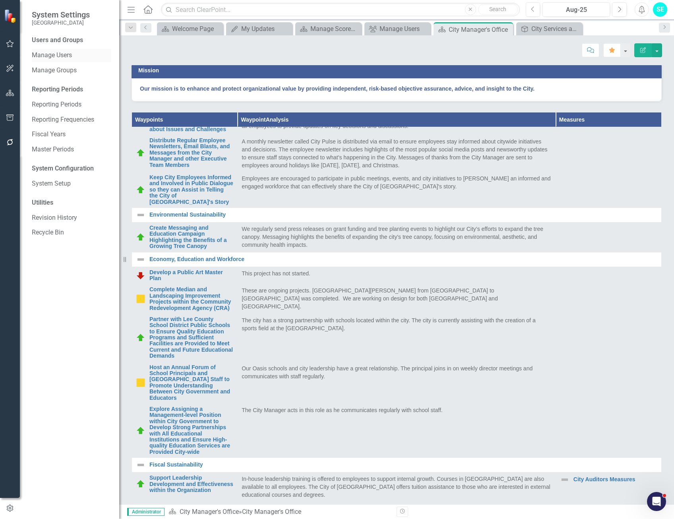
click at [56, 57] on link "Manage Users" at bounding box center [72, 55] width 80 height 9
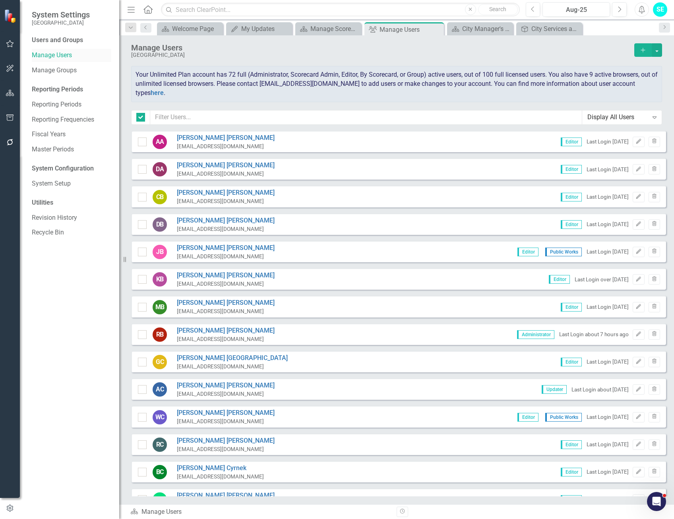
checkbox input "false"
click at [216, 138] on link "[PERSON_NAME]" at bounding box center [226, 138] width 98 height 9
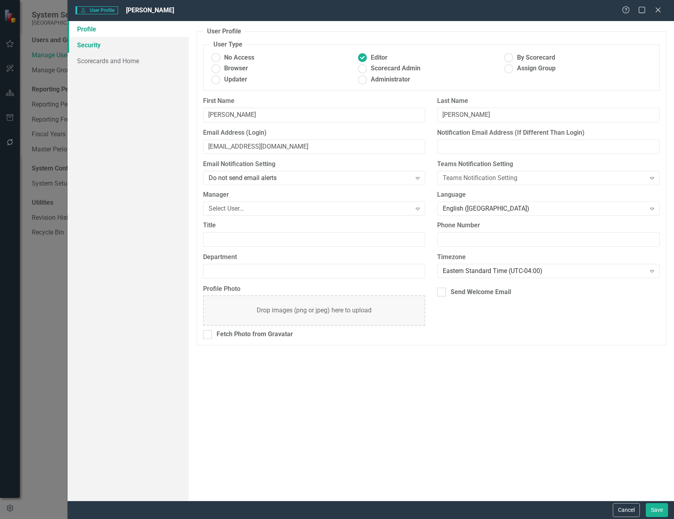
click at [97, 42] on link "Security" at bounding box center [128, 45] width 121 height 16
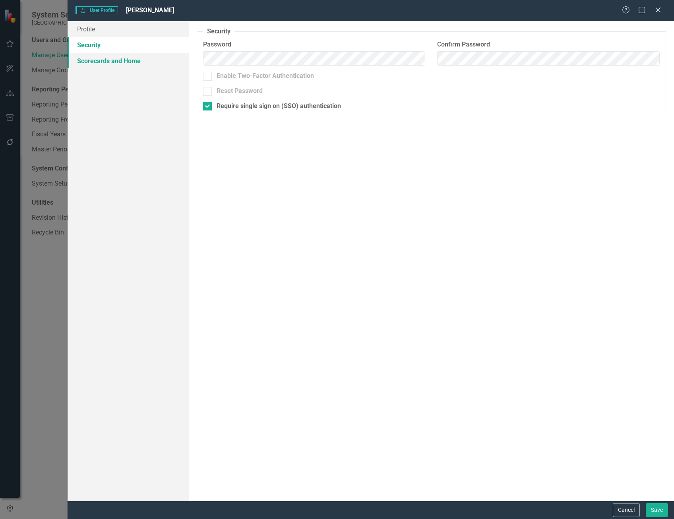
click at [101, 56] on link "Scorecards and Home" at bounding box center [128, 61] width 121 height 16
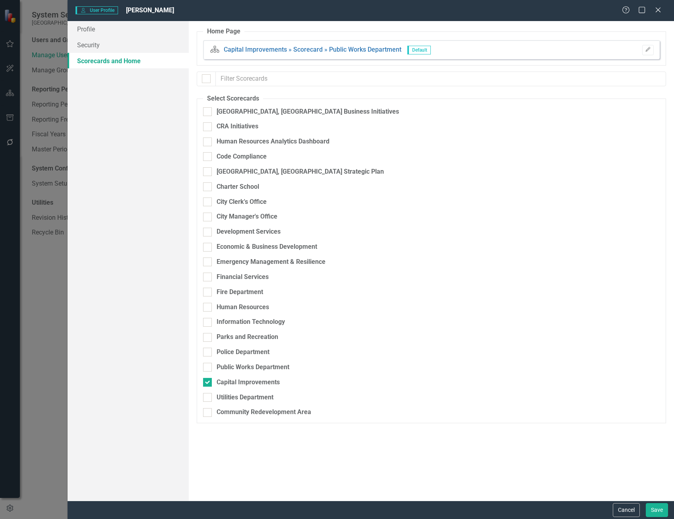
click at [658, 12] on icon "Close" at bounding box center [658, 10] width 8 height 6
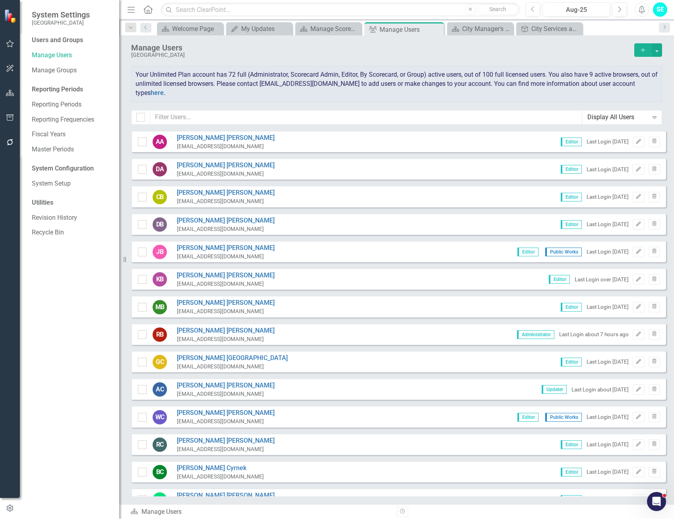
click at [644, 118] on div "Display All Users" at bounding box center [618, 117] width 61 height 9
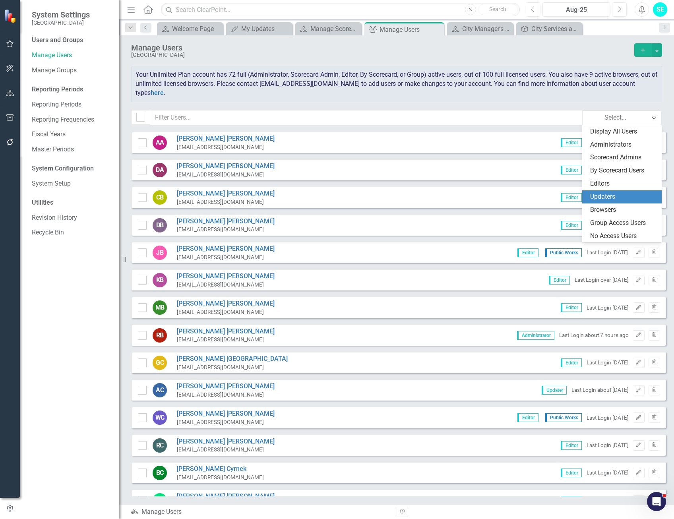
click at [622, 194] on div "Updaters" at bounding box center [623, 196] width 67 height 9
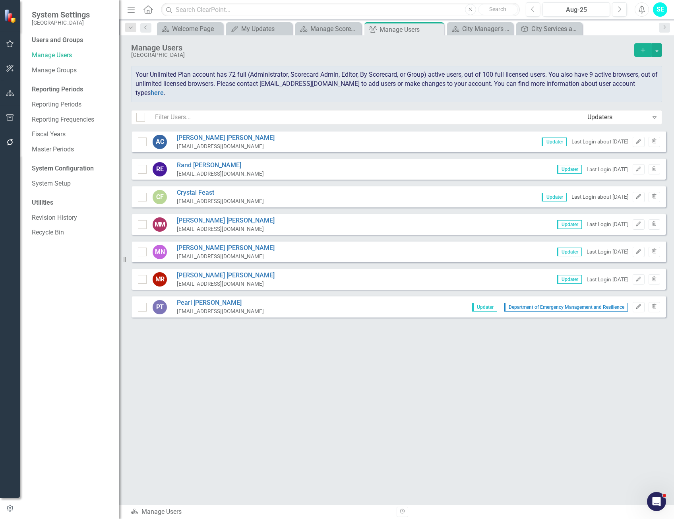
click at [627, 118] on div "Updaters" at bounding box center [618, 117] width 61 height 9
click at [546, 103] on div "Manage Users Cape Coral Add Your Unlimited Plan account has 72 full (Administra…" at bounding box center [396, 82] width 555 height 95
click at [615, 115] on div "Updaters" at bounding box center [618, 117] width 61 height 9
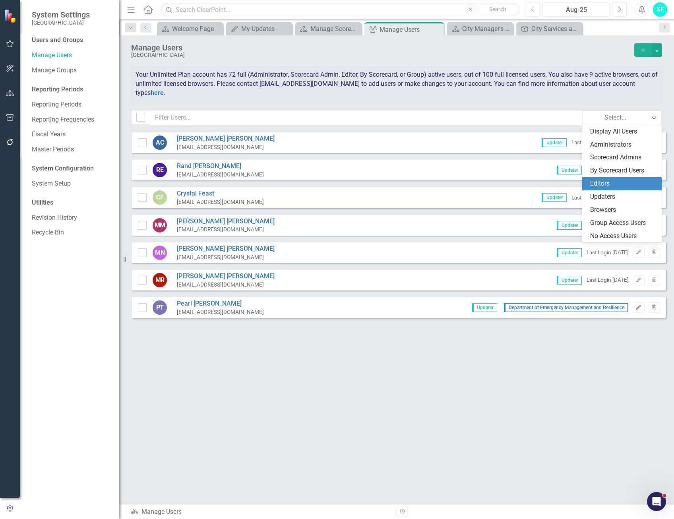
click at [621, 182] on div "Editors" at bounding box center [623, 183] width 67 height 9
